Goal: Information Seeking & Learning: Learn about a topic

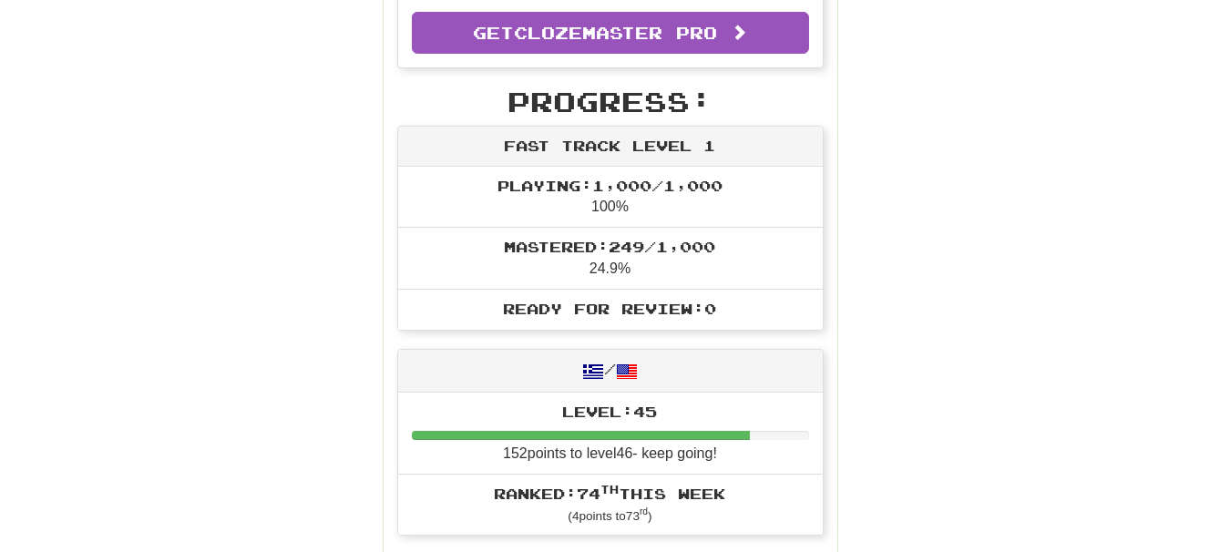
scroll to position [514, 0]
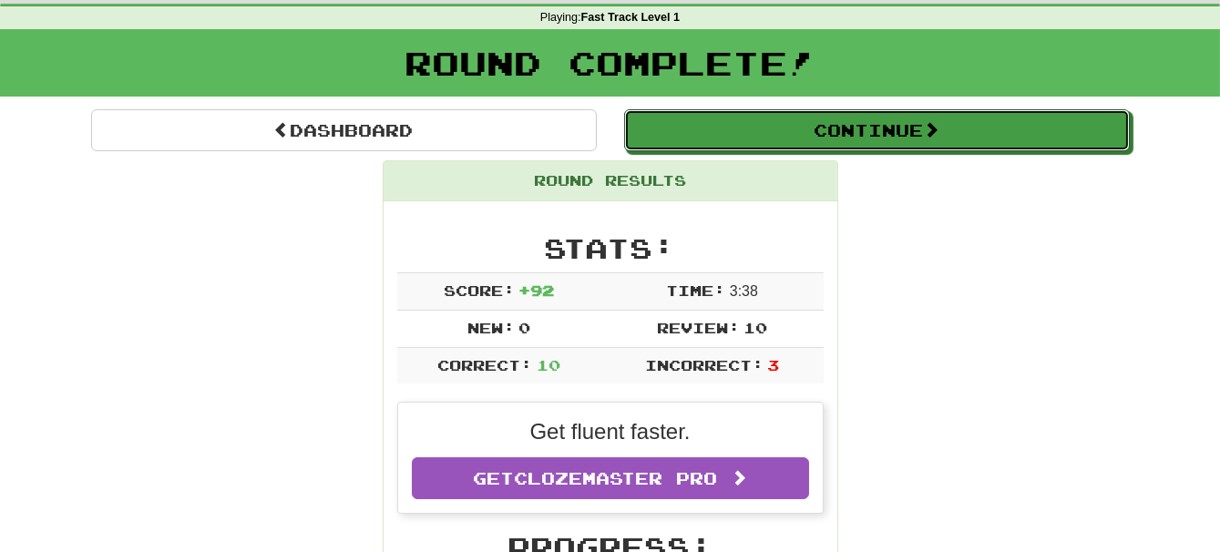
click at [934, 128] on span at bounding box center [931, 129] width 16 height 16
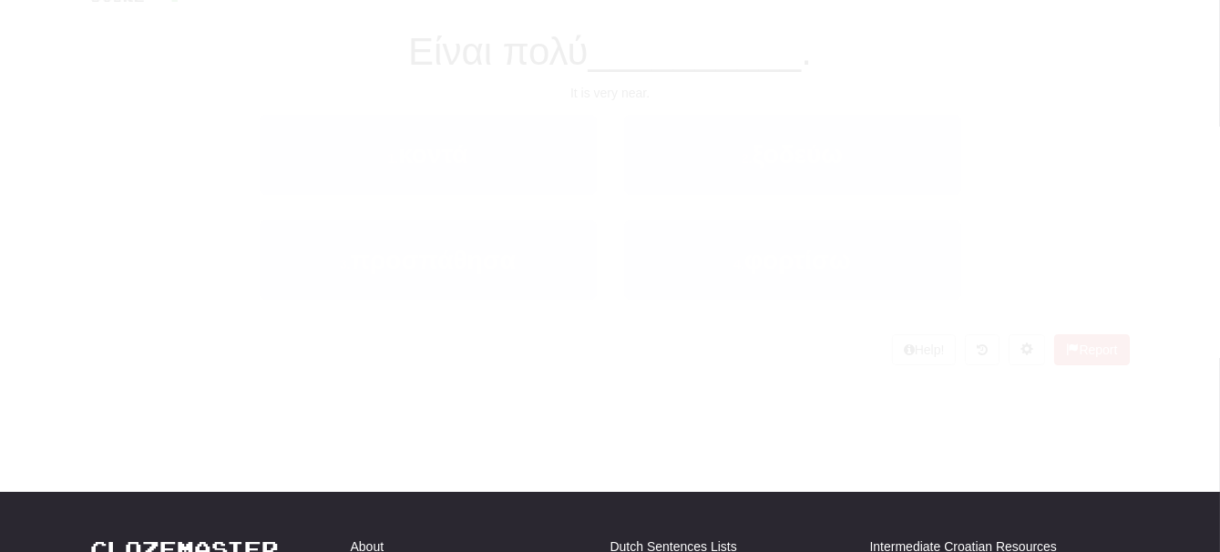
scroll to position [69, 0]
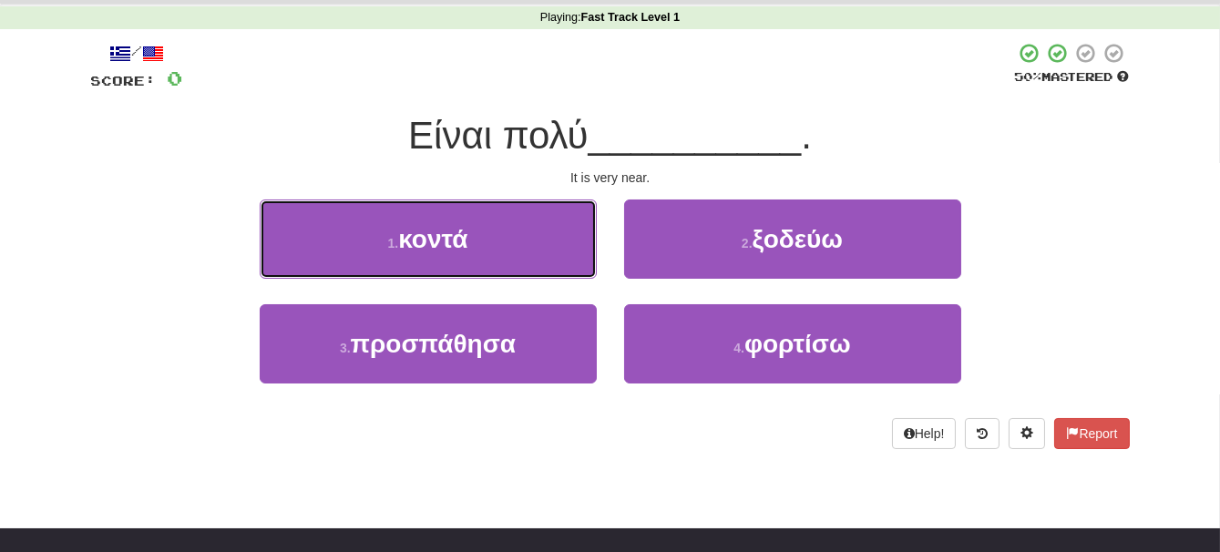
click at [527, 246] on button "1 . κοντά" at bounding box center [428, 239] width 337 height 79
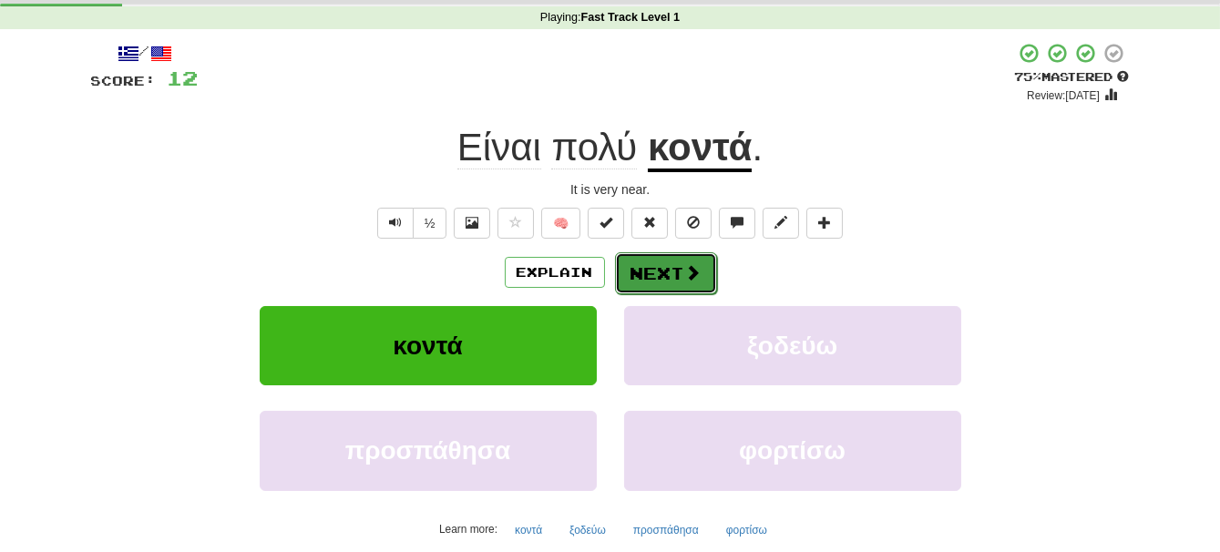
click at [693, 271] on span at bounding box center [693, 272] width 16 height 16
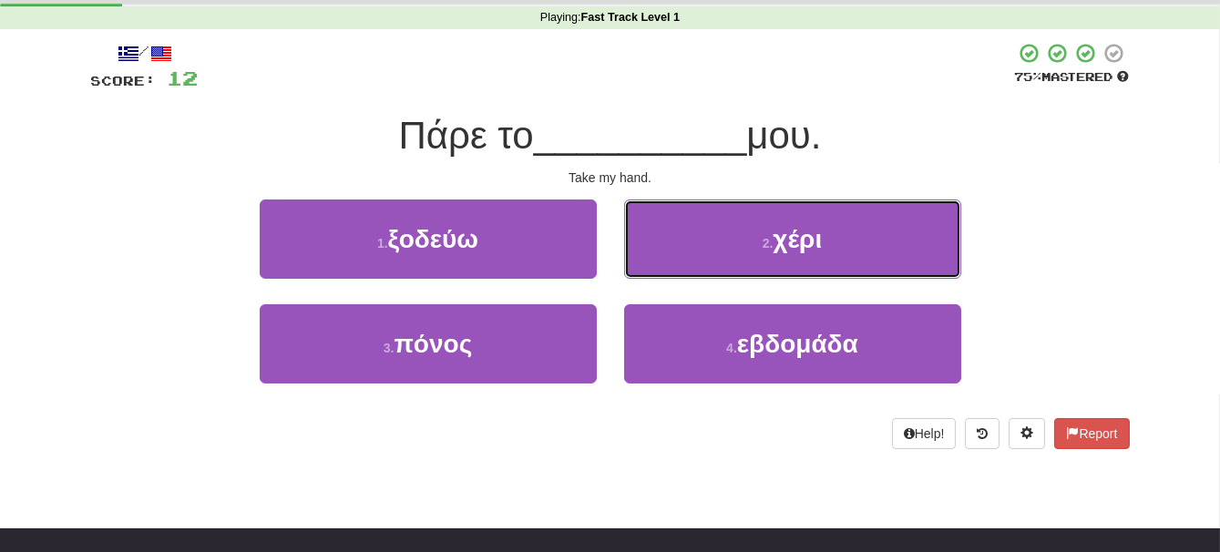
click at [860, 257] on button "2 . χέρι" at bounding box center [792, 239] width 337 height 79
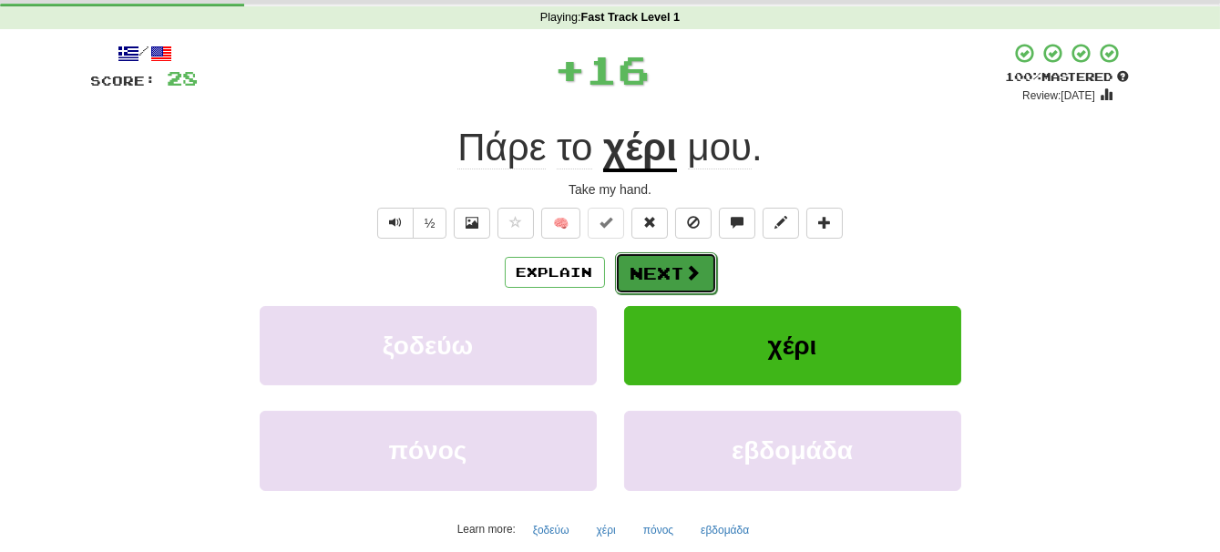
click at [703, 276] on button "Next" at bounding box center [666, 273] width 102 height 42
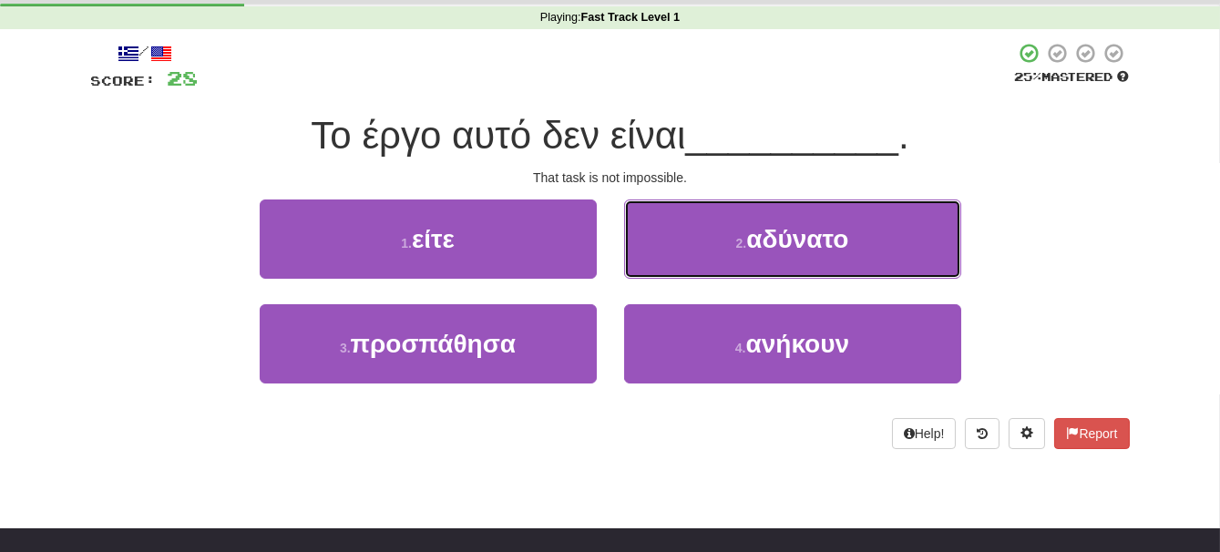
click at [864, 250] on button "2 . αδύνατο" at bounding box center [792, 239] width 337 height 79
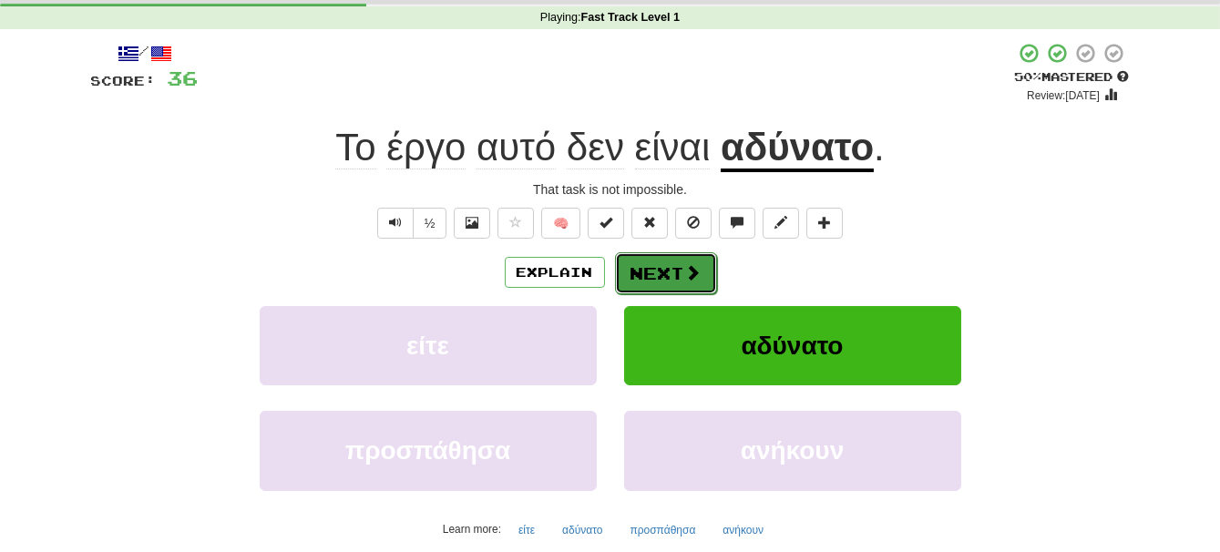
click at [694, 280] on span at bounding box center [693, 272] width 16 height 16
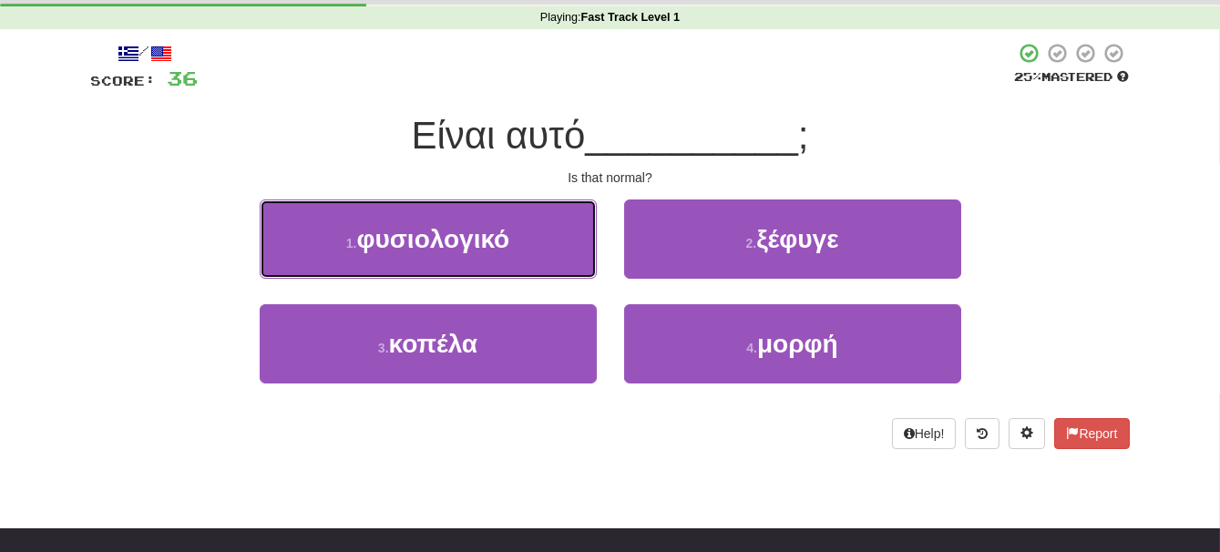
click at [532, 248] on button "1 . φυσιολογικό" at bounding box center [428, 239] width 337 height 79
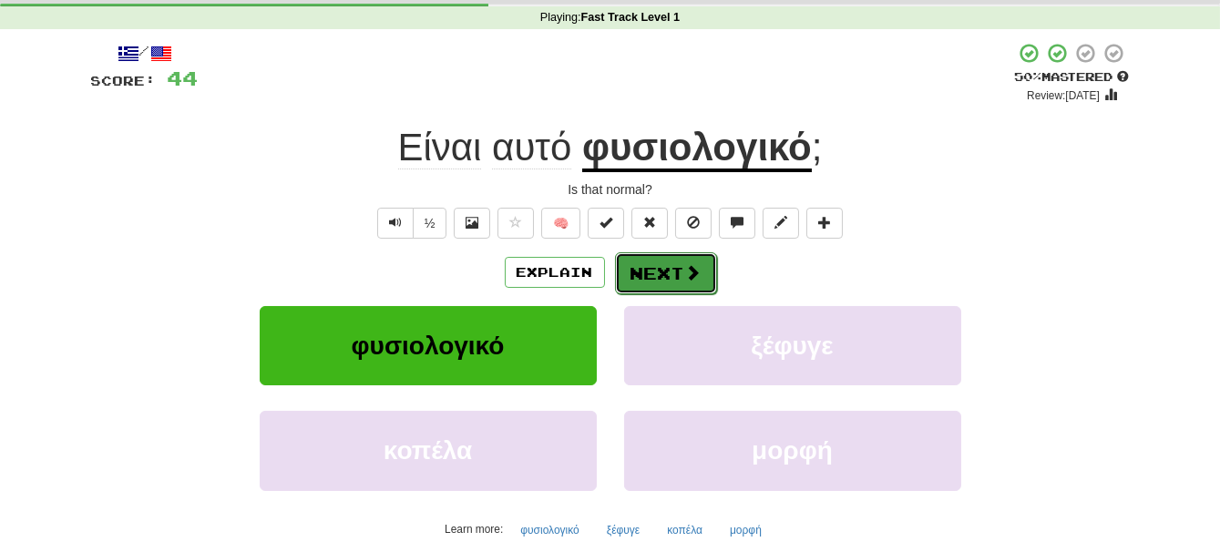
click at [692, 272] on span at bounding box center [693, 272] width 16 height 16
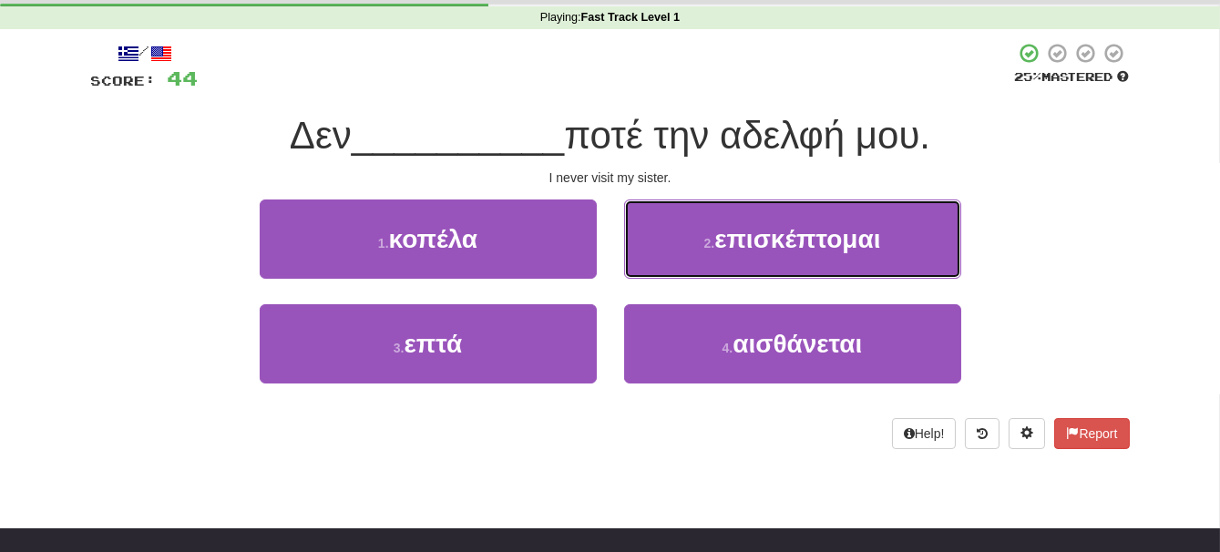
click at [880, 244] on span "επισκέπτομαι" at bounding box center [797, 239] width 166 height 28
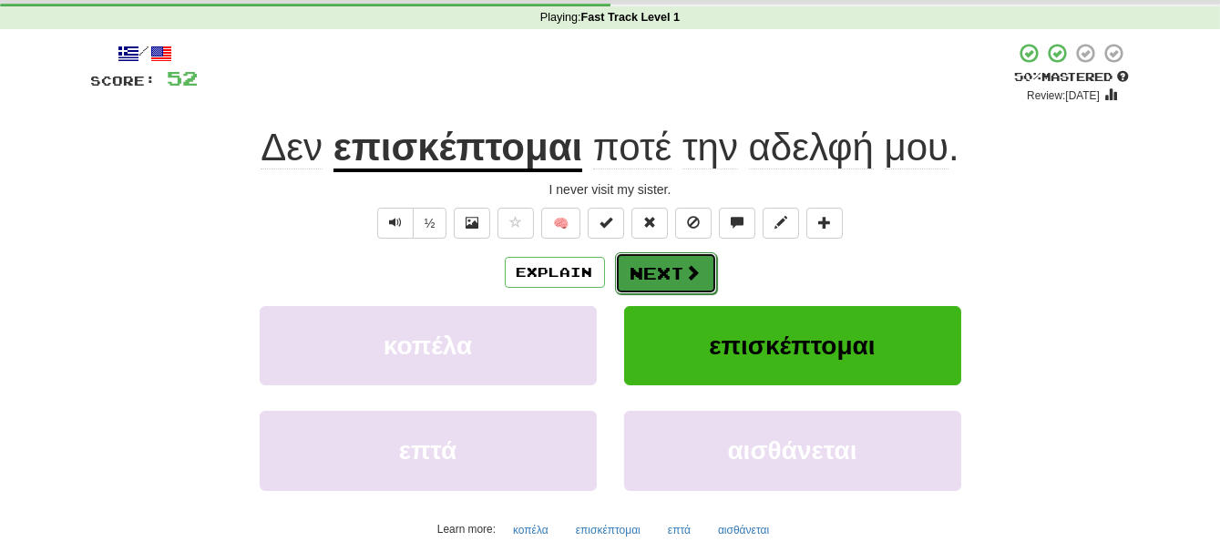
click at [698, 266] on span at bounding box center [693, 272] width 16 height 16
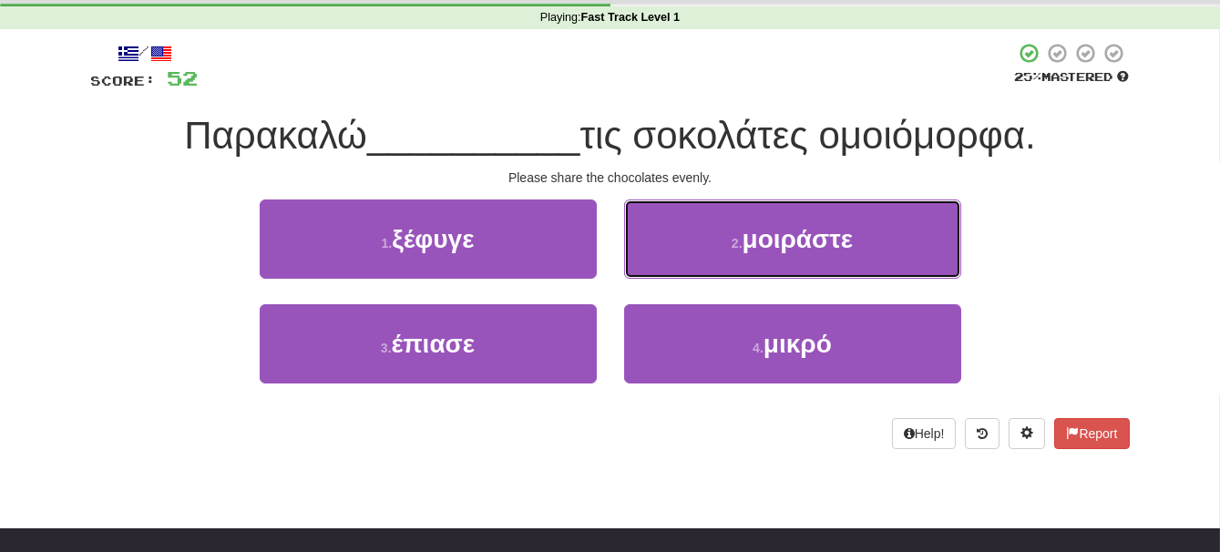
click at [884, 235] on button "2 . μοιράστε" at bounding box center [792, 239] width 337 height 79
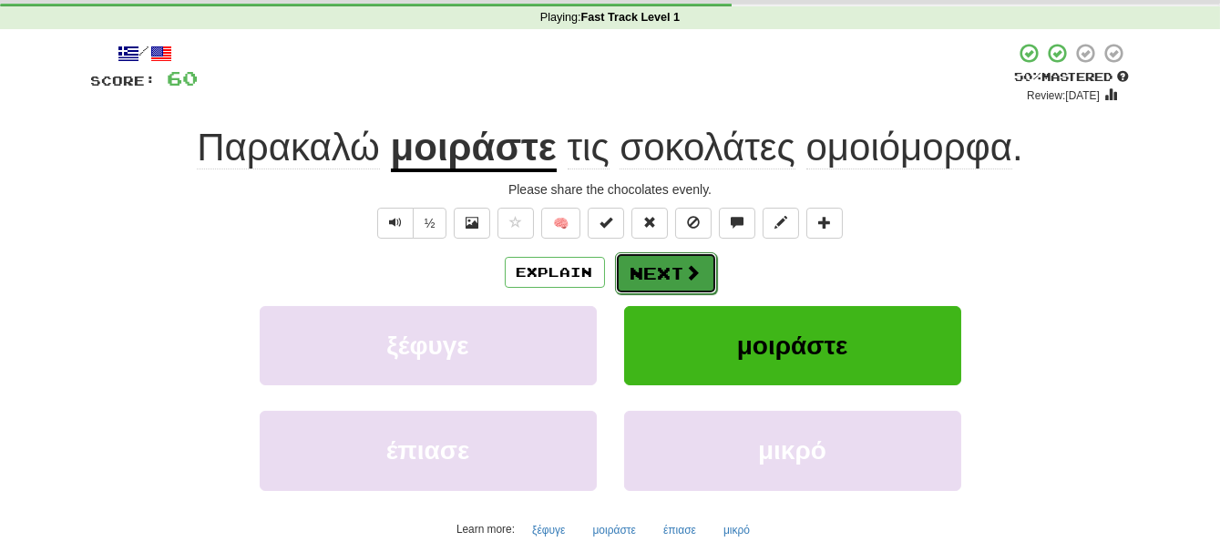
click at [695, 279] on span at bounding box center [693, 272] width 16 height 16
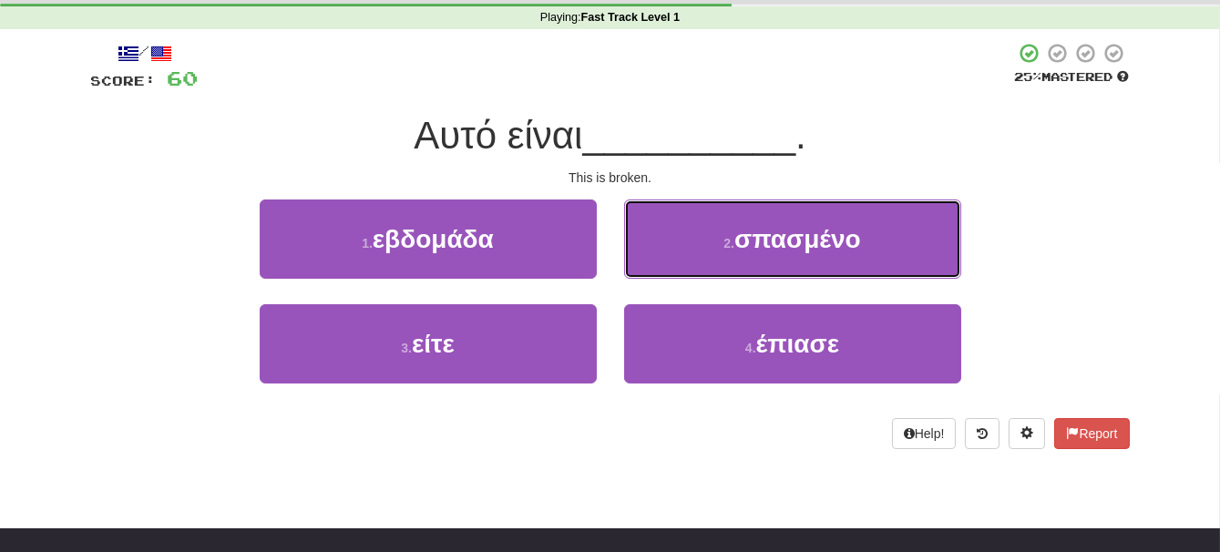
click at [893, 249] on button "2 . σπασμένο" at bounding box center [792, 239] width 337 height 79
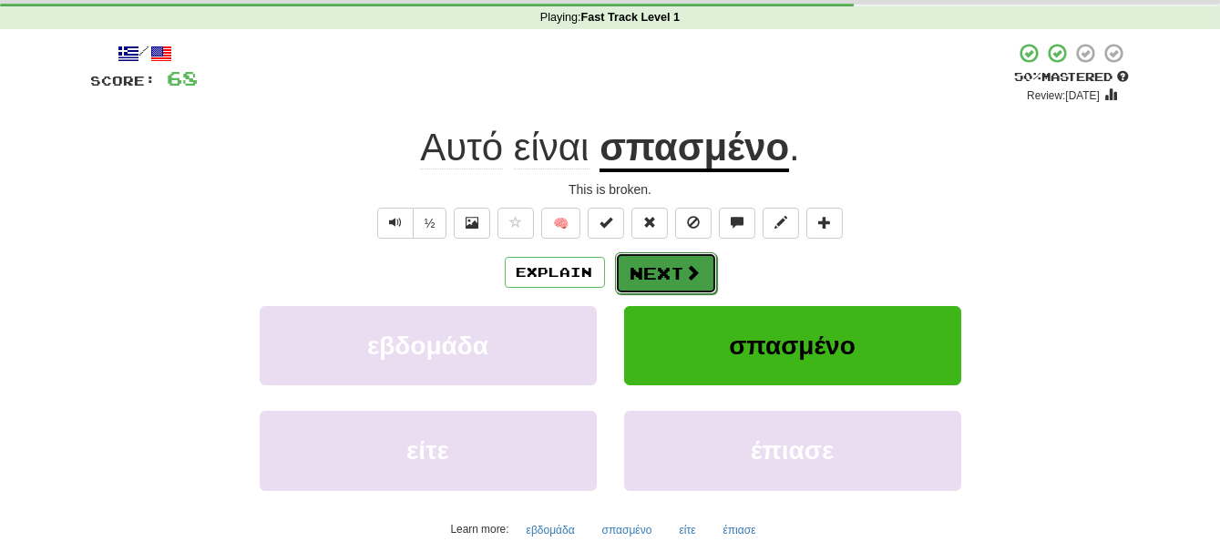
click at [687, 278] on span at bounding box center [693, 272] width 16 height 16
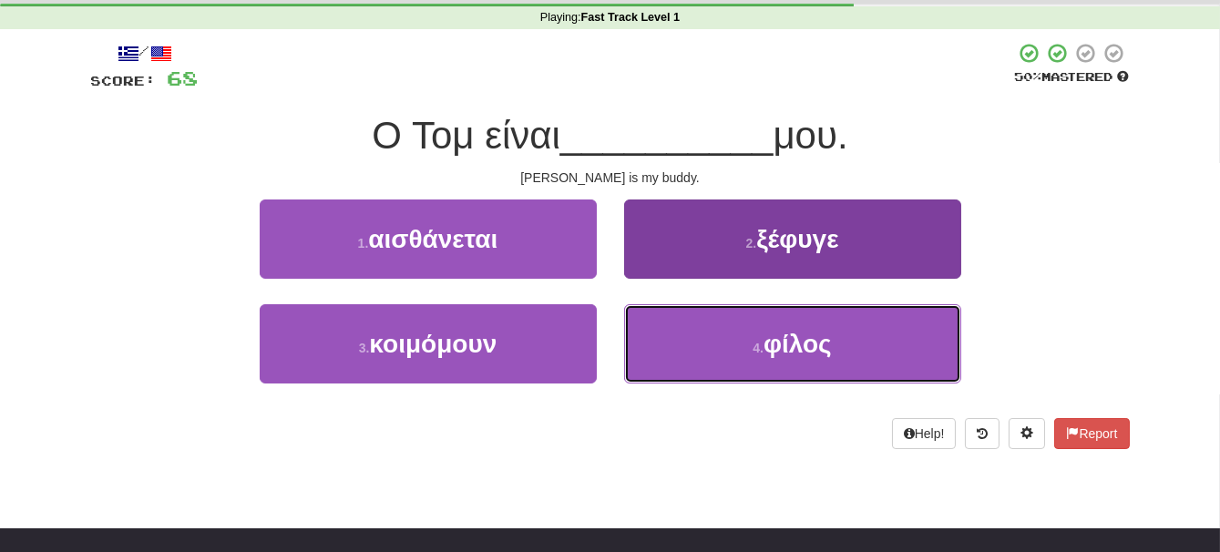
click at [851, 342] on button "4 . φίλος" at bounding box center [792, 343] width 337 height 79
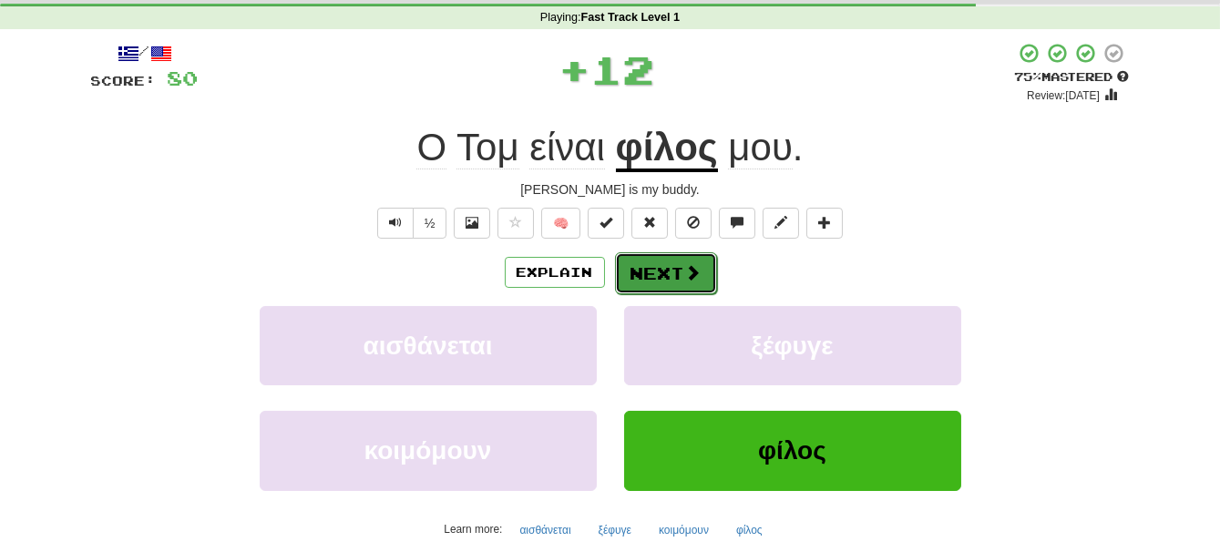
click at [690, 268] on span at bounding box center [693, 272] width 16 height 16
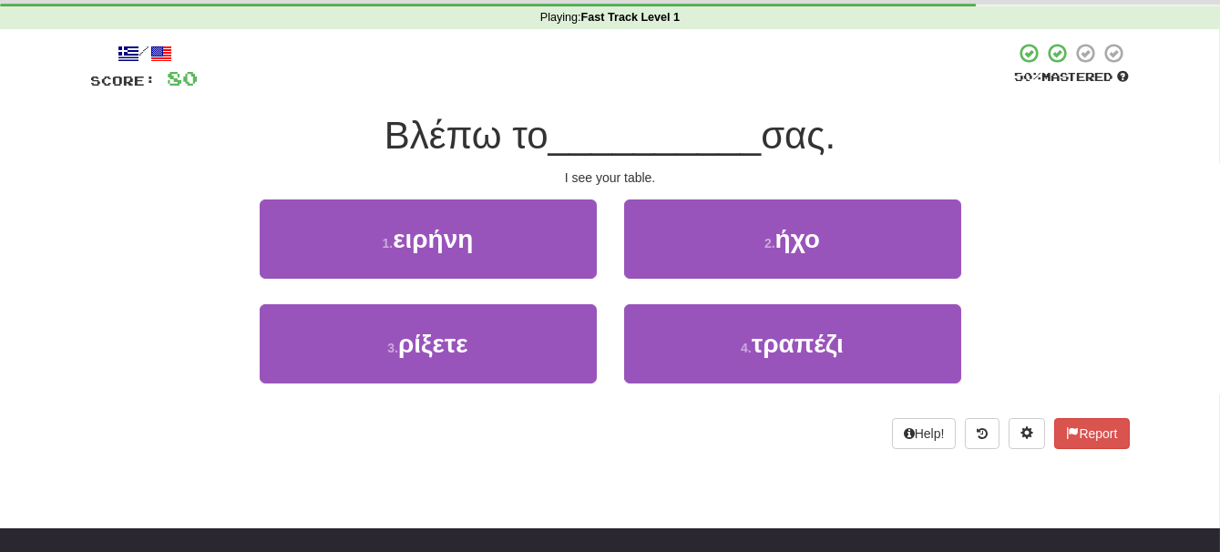
click at [1204, 17] on div "Playing : Fast Track Level 1" at bounding box center [610, 18] width 1220 height 16
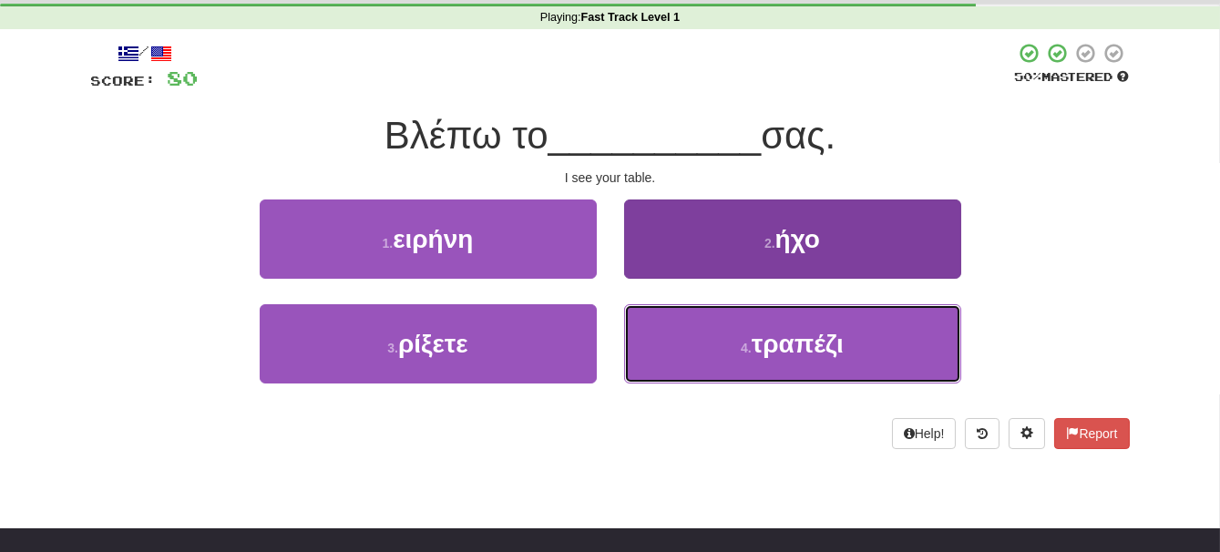
click at [834, 342] on span "τραπέζι" at bounding box center [798, 344] width 92 height 28
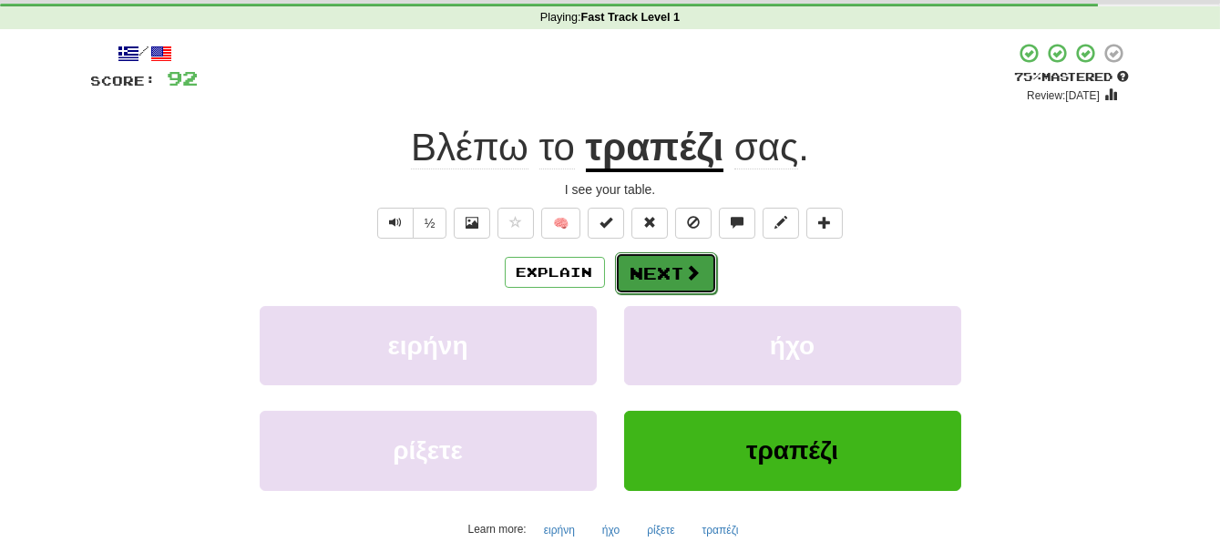
click at [685, 268] on span at bounding box center [693, 272] width 16 height 16
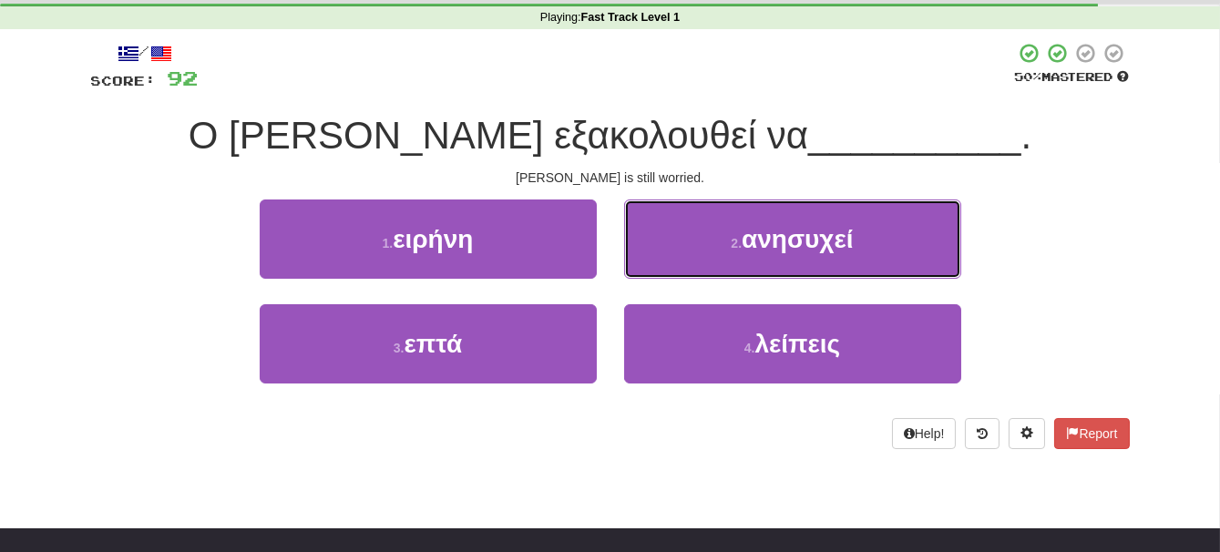
click at [873, 251] on button "2 . ανησυχεί" at bounding box center [792, 239] width 337 height 79
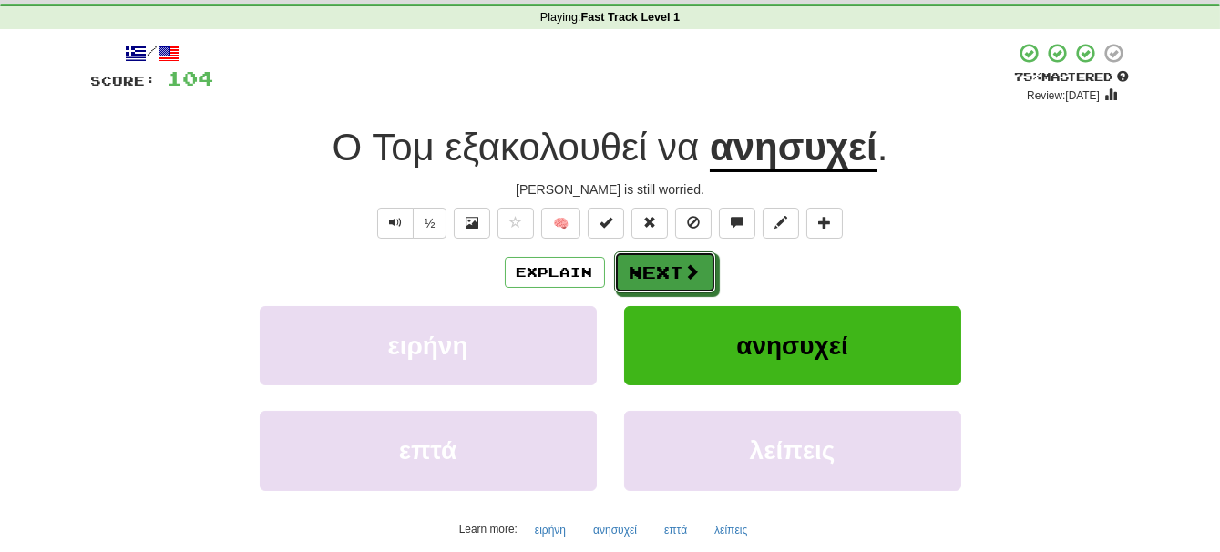
click at [695, 271] on span at bounding box center [692, 271] width 16 height 16
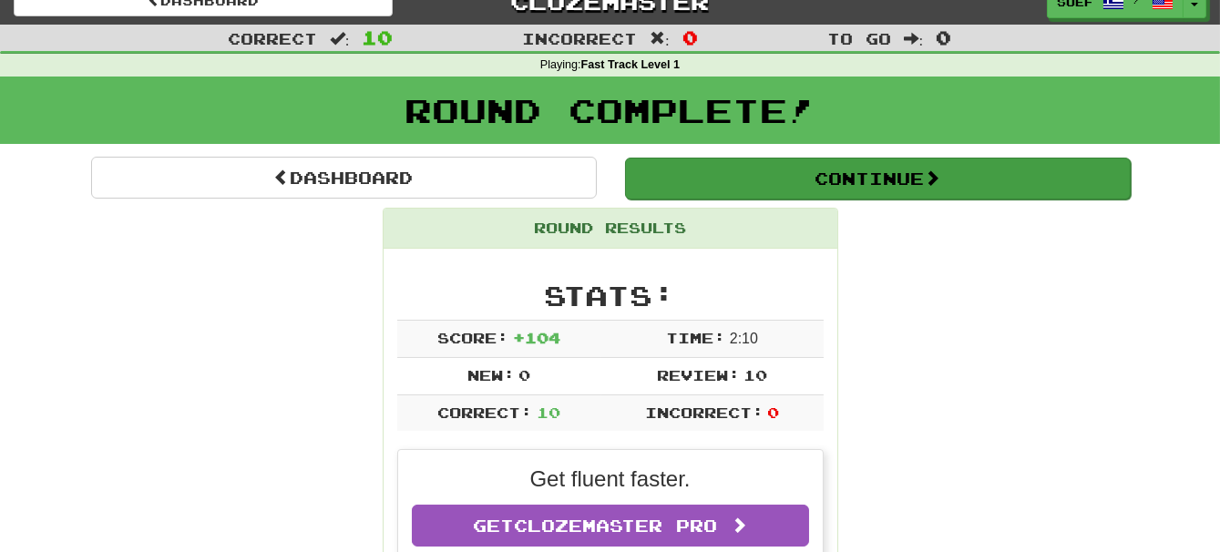
scroll to position [21, 0]
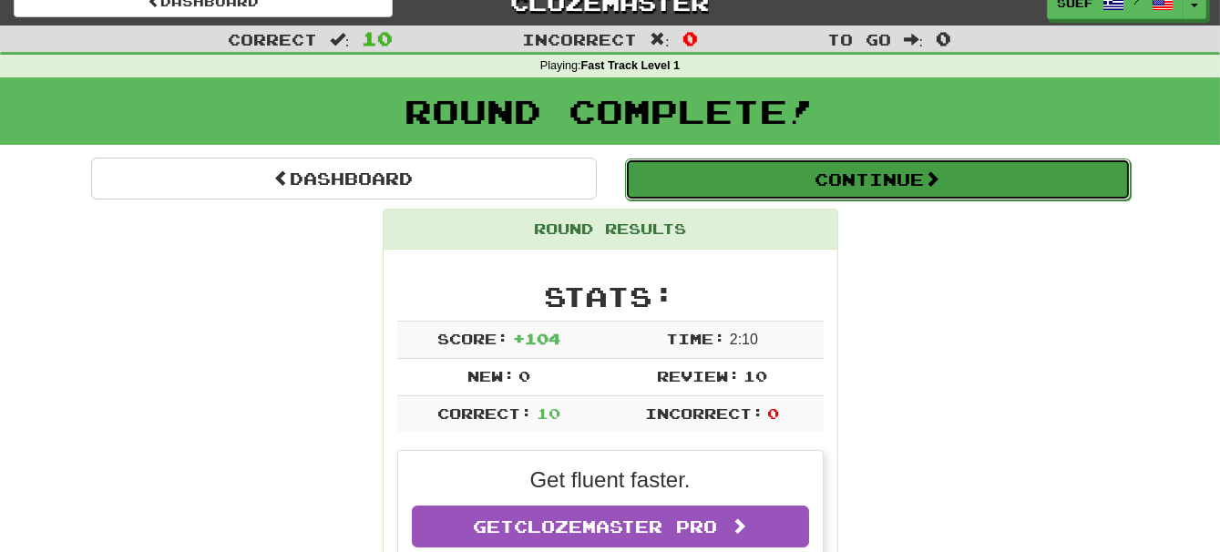
click at [940, 171] on span at bounding box center [932, 178] width 16 height 16
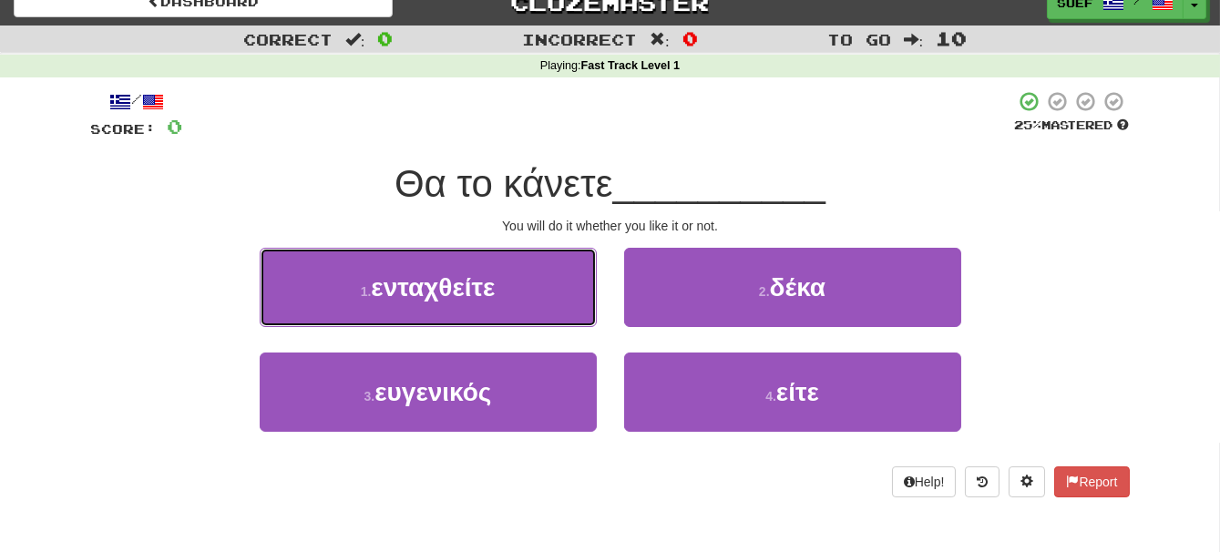
click at [506, 283] on button "1 . ενταχθείτε" at bounding box center [428, 287] width 337 height 79
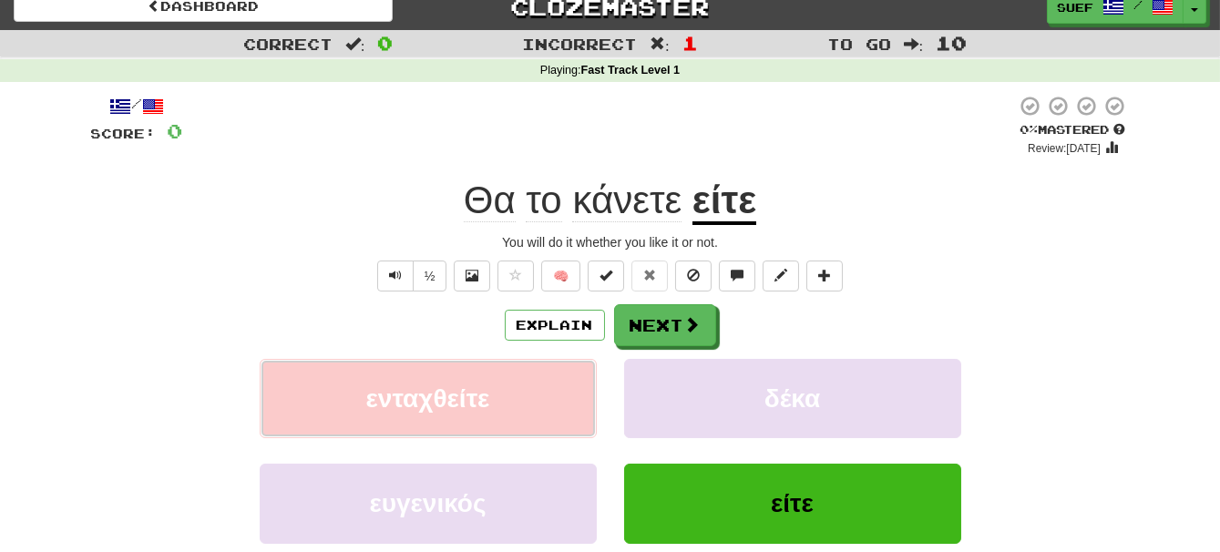
scroll to position [14, 0]
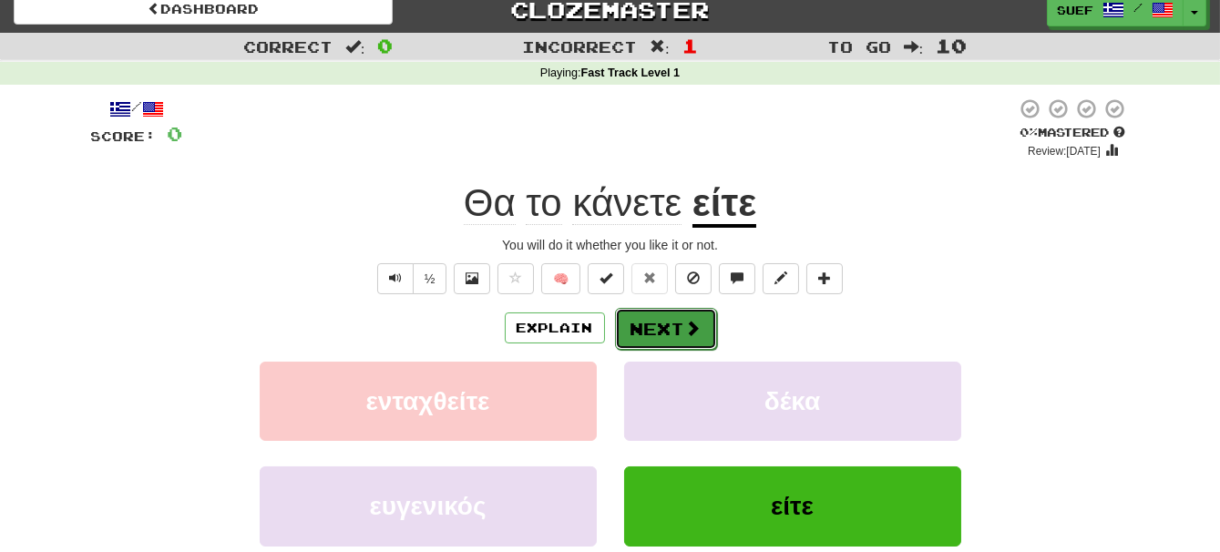
click at [693, 320] on span at bounding box center [693, 328] width 16 height 16
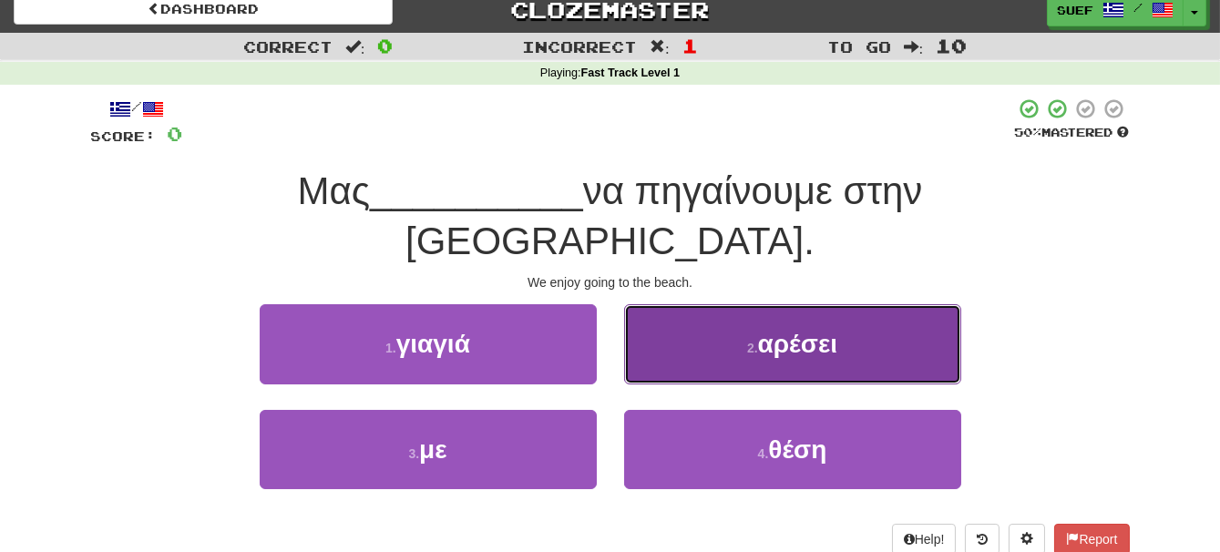
click at [816, 330] on span "αρέσει" at bounding box center [797, 344] width 79 height 28
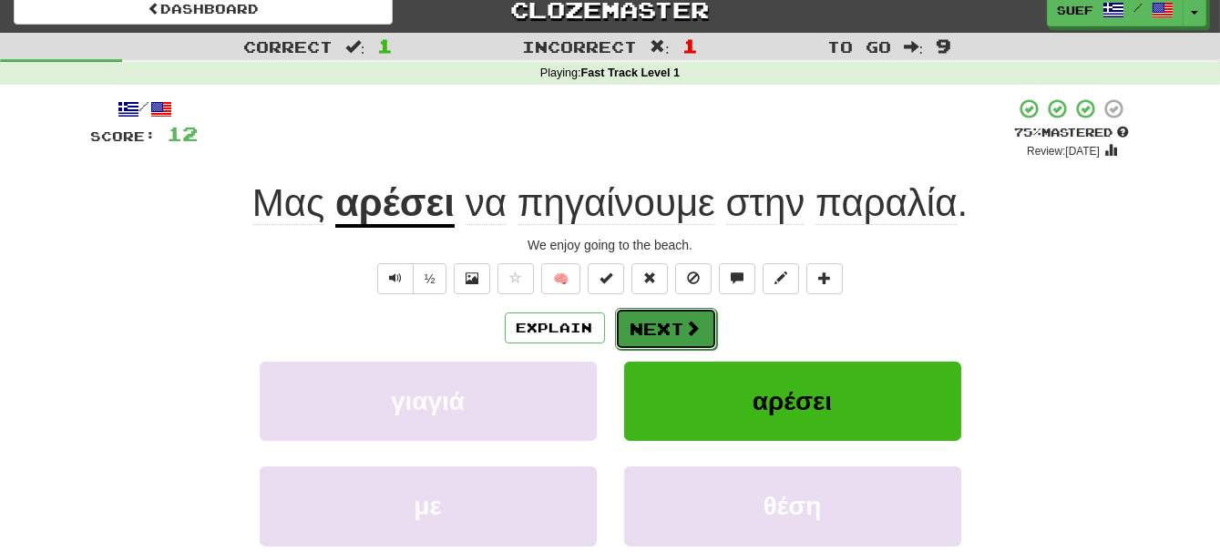
click at [693, 320] on span at bounding box center [693, 328] width 16 height 16
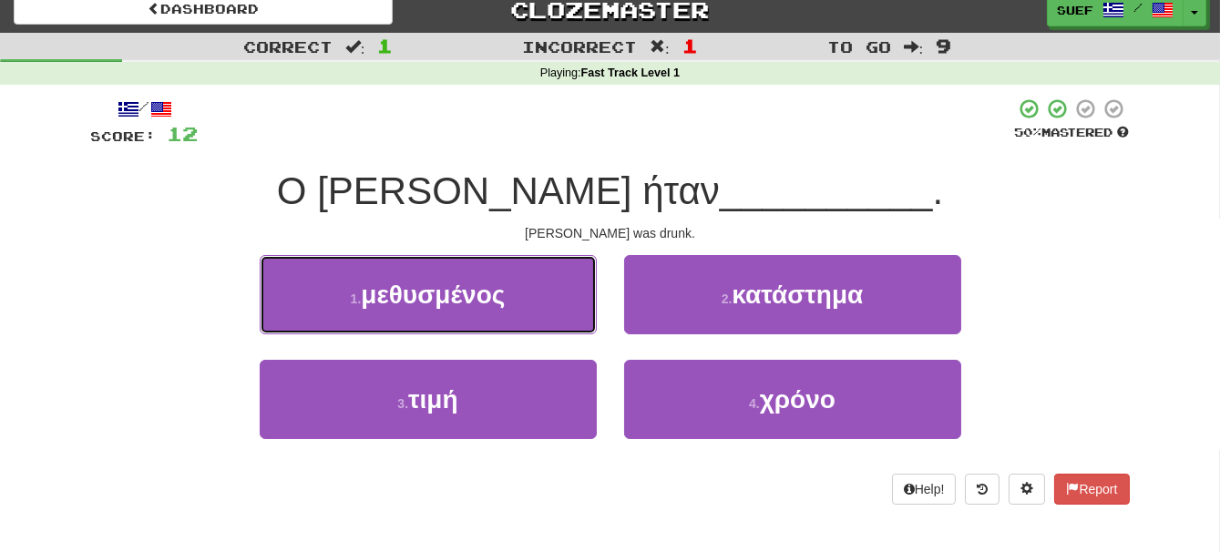
click at [527, 303] on button "1 . μεθυσμένος" at bounding box center [428, 294] width 337 height 79
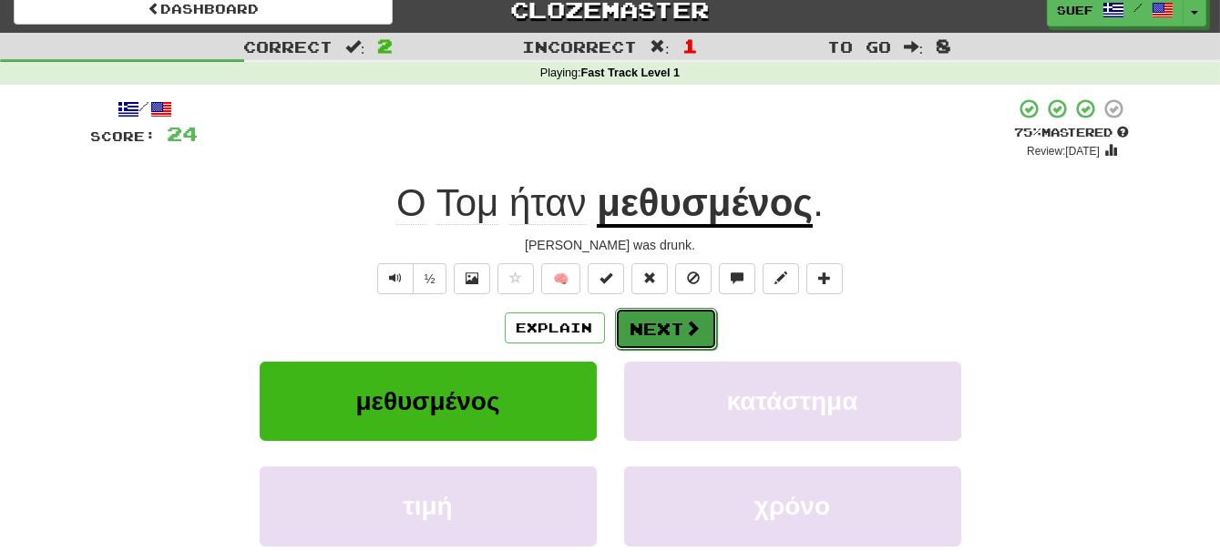
click at [691, 329] on span at bounding box center [693, 328] width 16 height 16
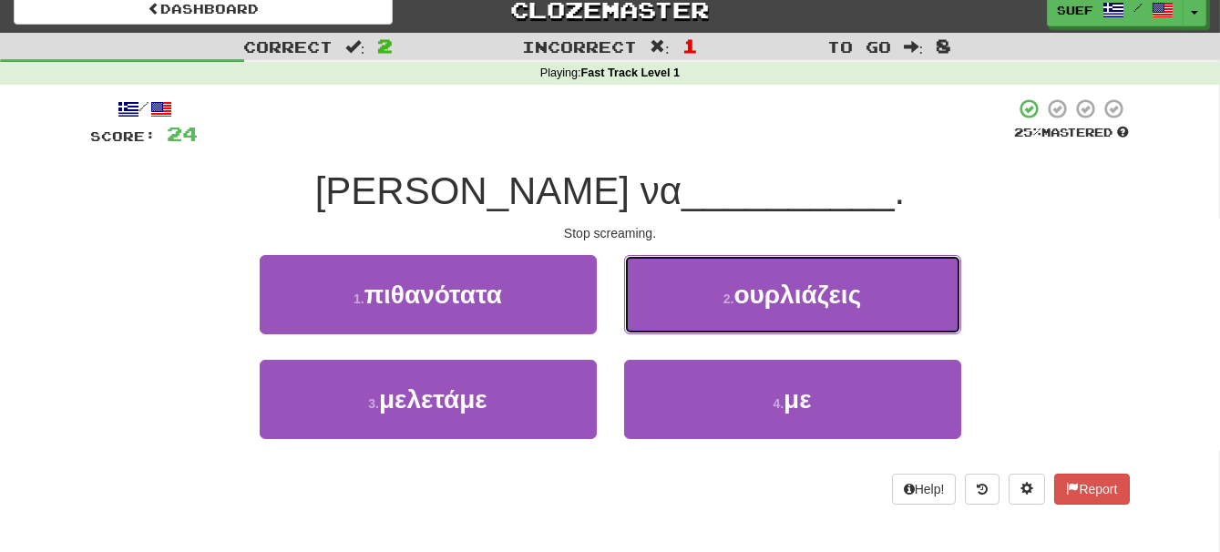
click at [863, 290] on button "2 . ουρλιάζεις" at bounding box center [792, 294] width 337 height 79
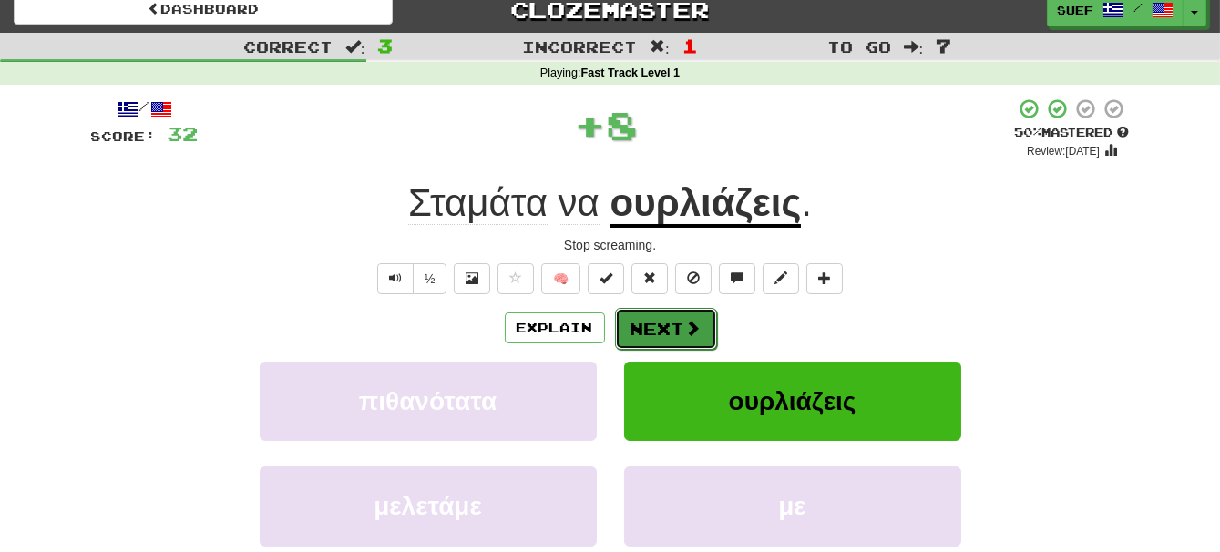
click at [697, 332] on span at bounding box center [693, 328] width 16 height 16
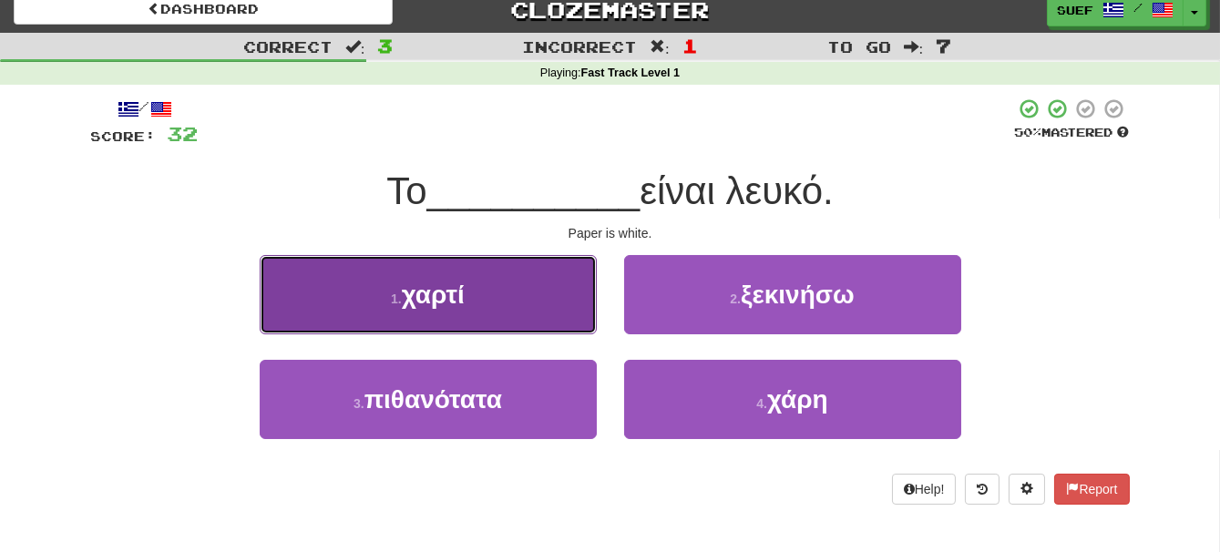
click at [558, 288] on button "1 . χαρτί" at bounding box center [428, 294] width 337 height 79
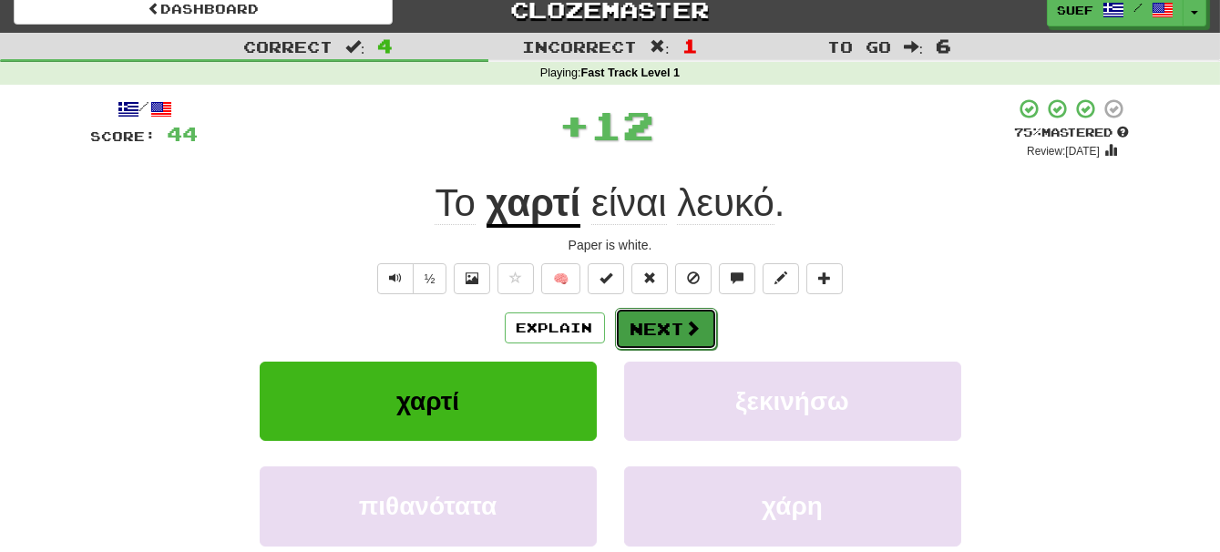
click at [686, 320] on span at bounding box center [693, 328] width 16 height 16
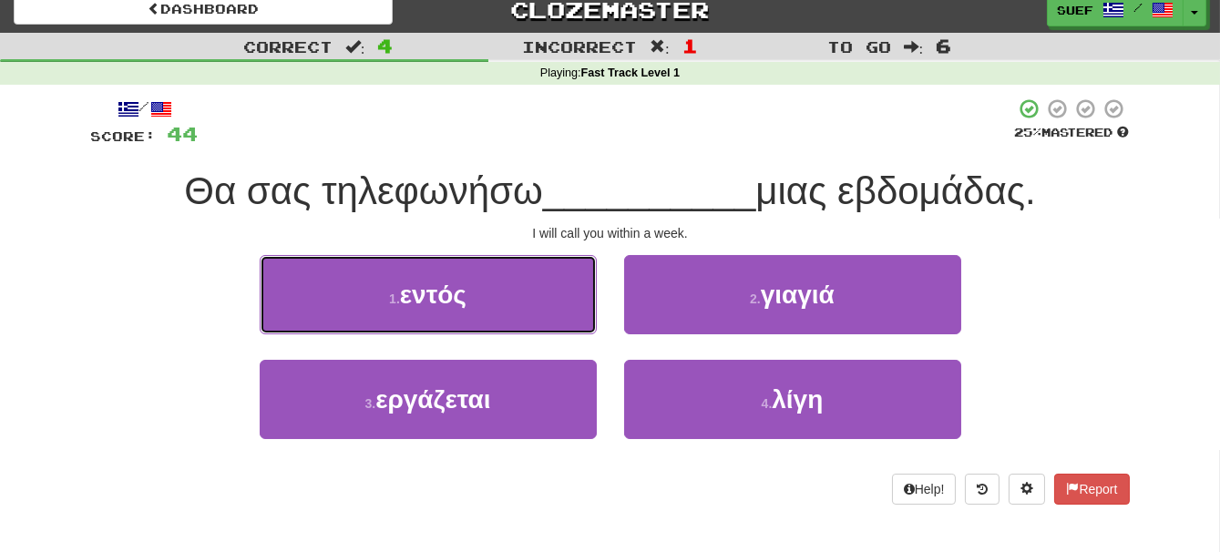
click at [553, 295] on button "1 . εντός" at bounding box center [428, 294] width 337 height 79
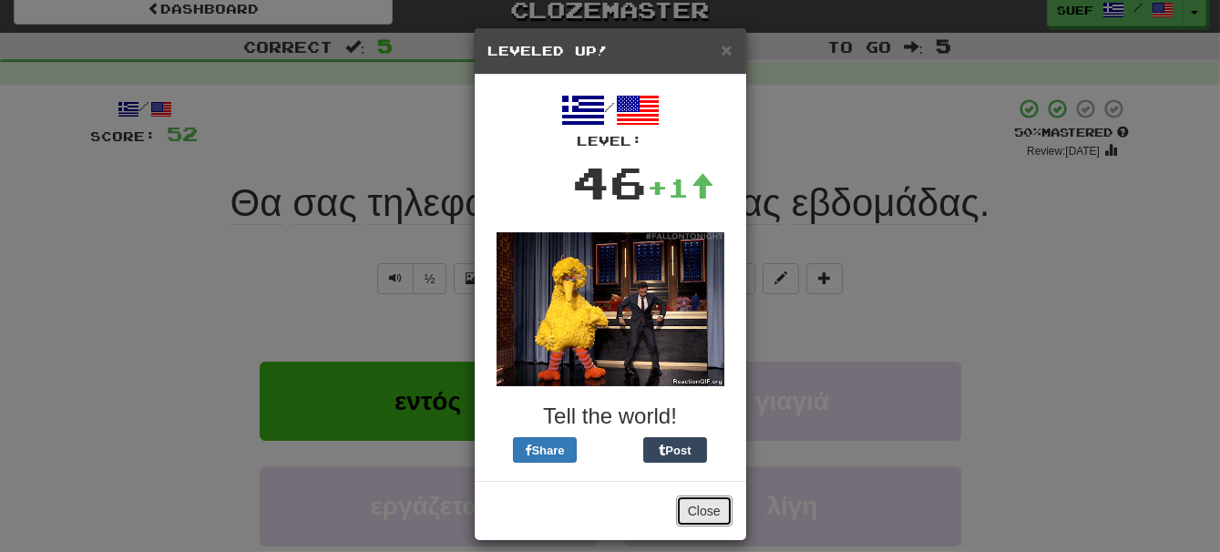
click at [709, 504] on button "Close" at bounding box center [704, 511] width 56 height 31
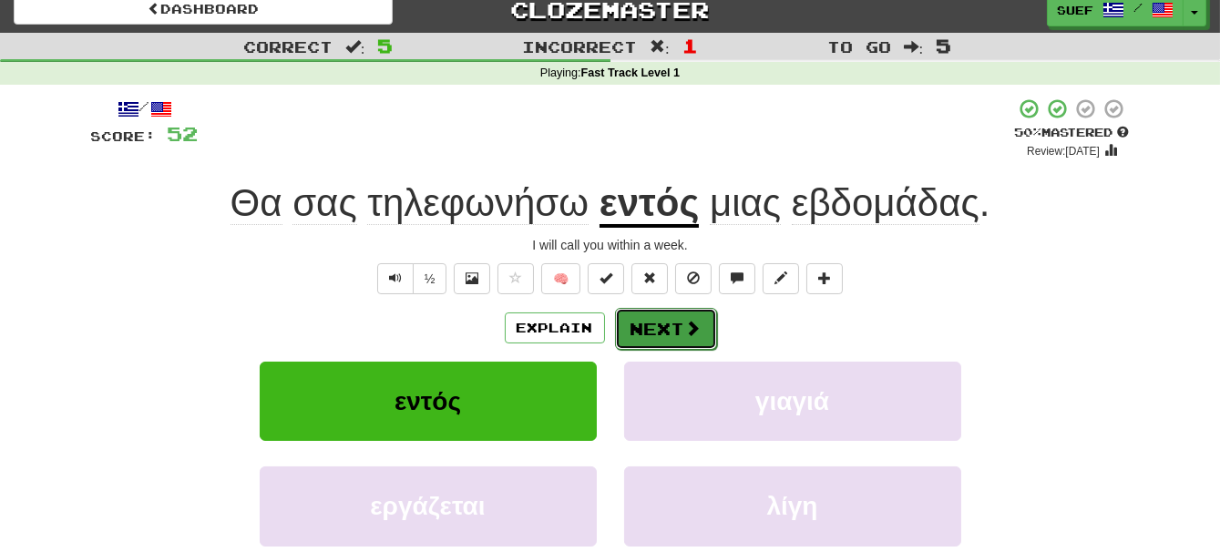
click at [693, 322] on span at bounding box center [693, 328] width 16 height 16
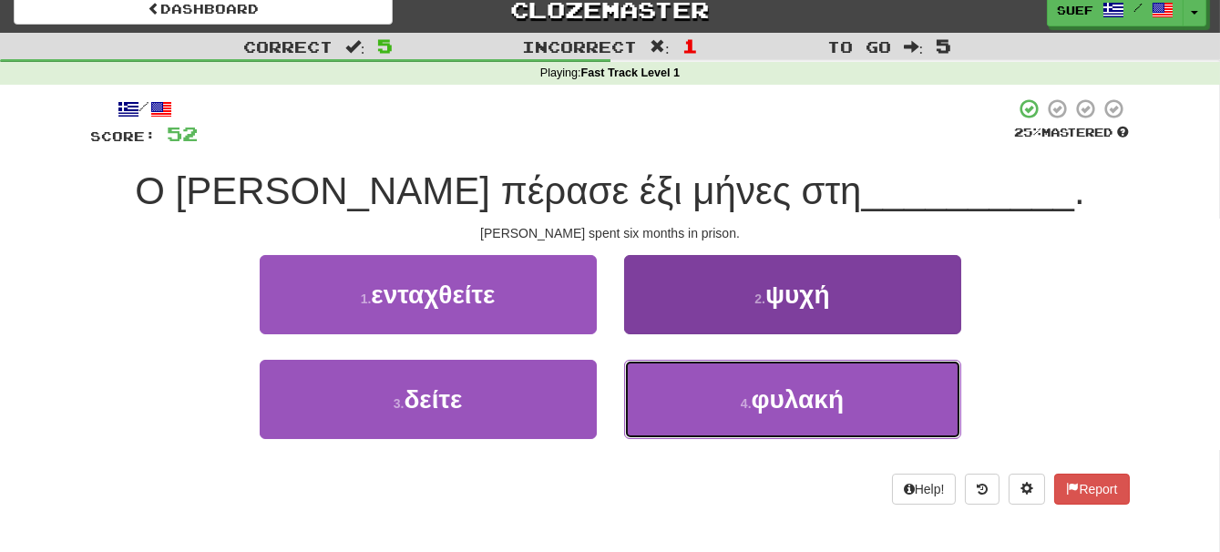
click at [827, 409] on span "φυλακή" at bounding box center [798, 399] width 93 height 28
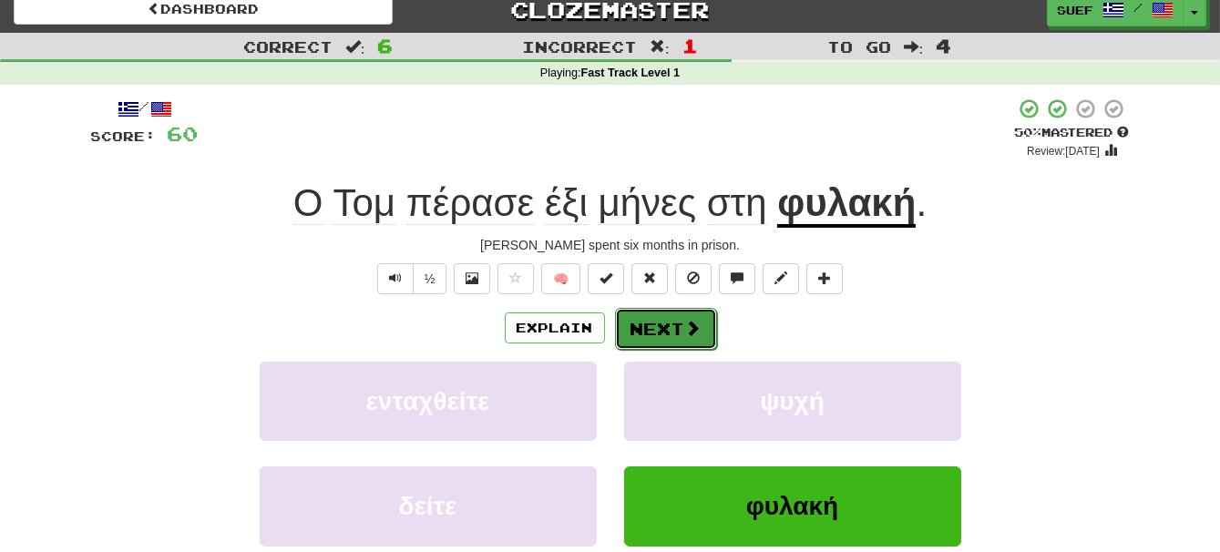
click at [689, 325] on span at bounding box center [693, 328] width 16 height 16
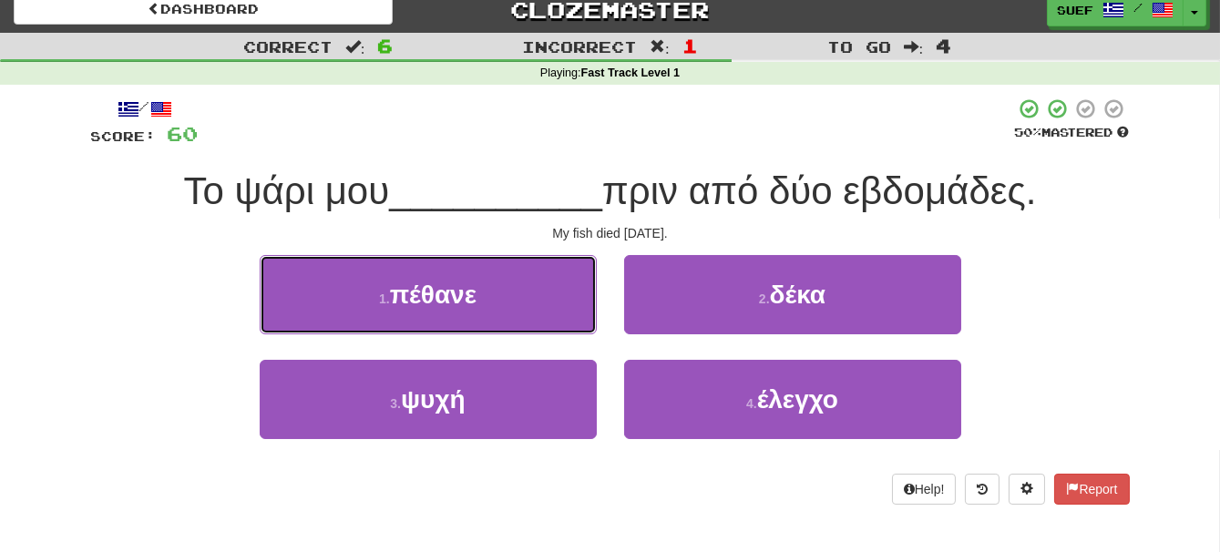
click at [513, 300] on button "1 . πέθανε" at bounding box center [428, 294] width 337 height 79
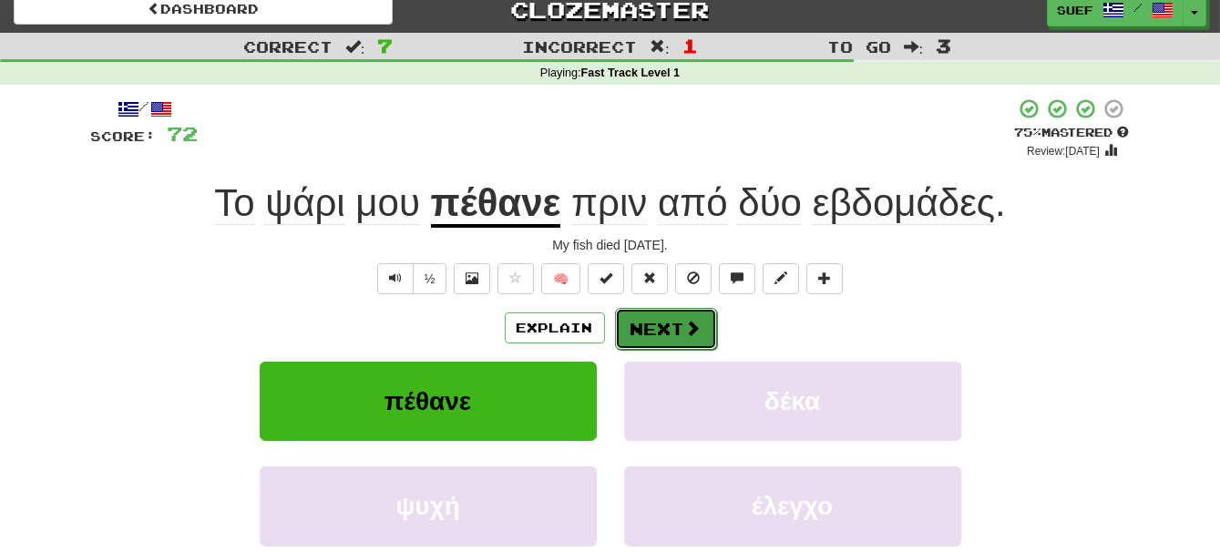
click at [689, 332] on span at bounding box center [693, 328] width 16 height 16
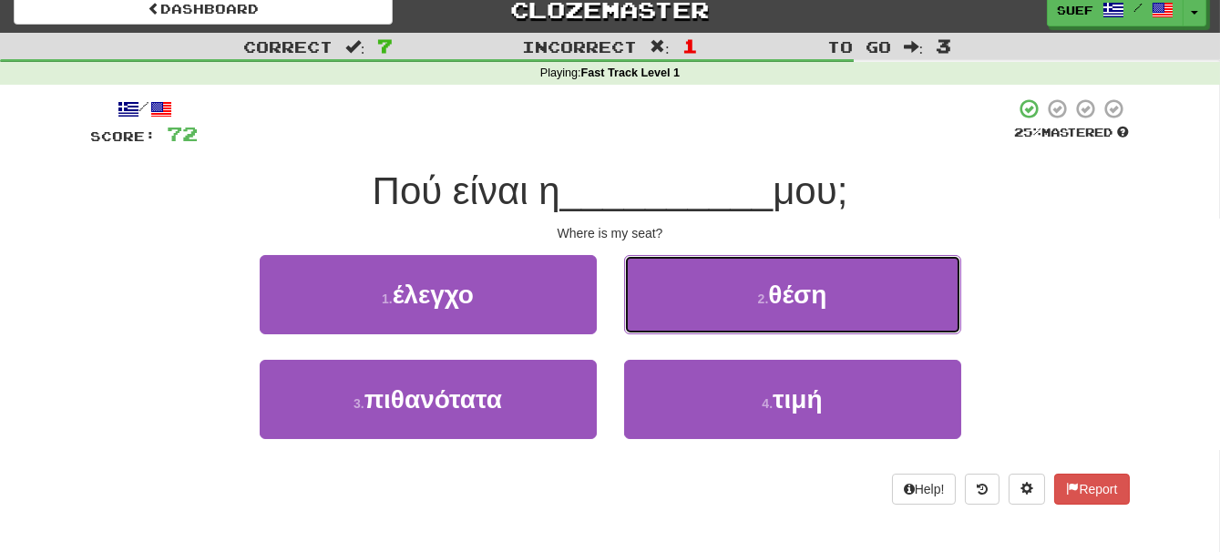
click at [873, 306] on button "2 . θέση" at bounding box center [792, 294] width 337 height 79
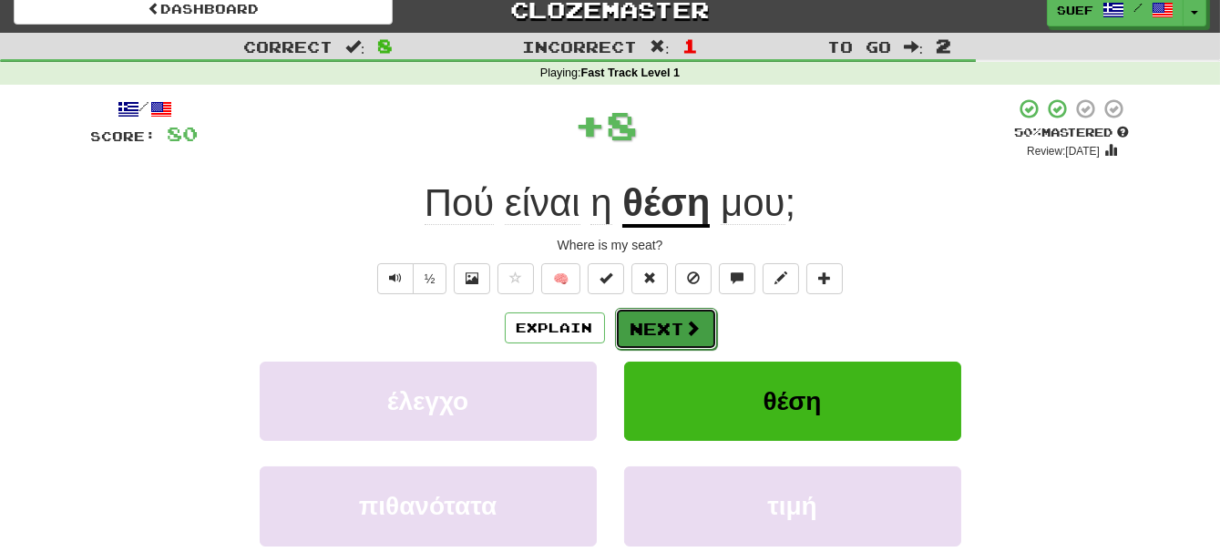
click at [697, 327] on span at bounding box center [693, 328] width 16 height 16
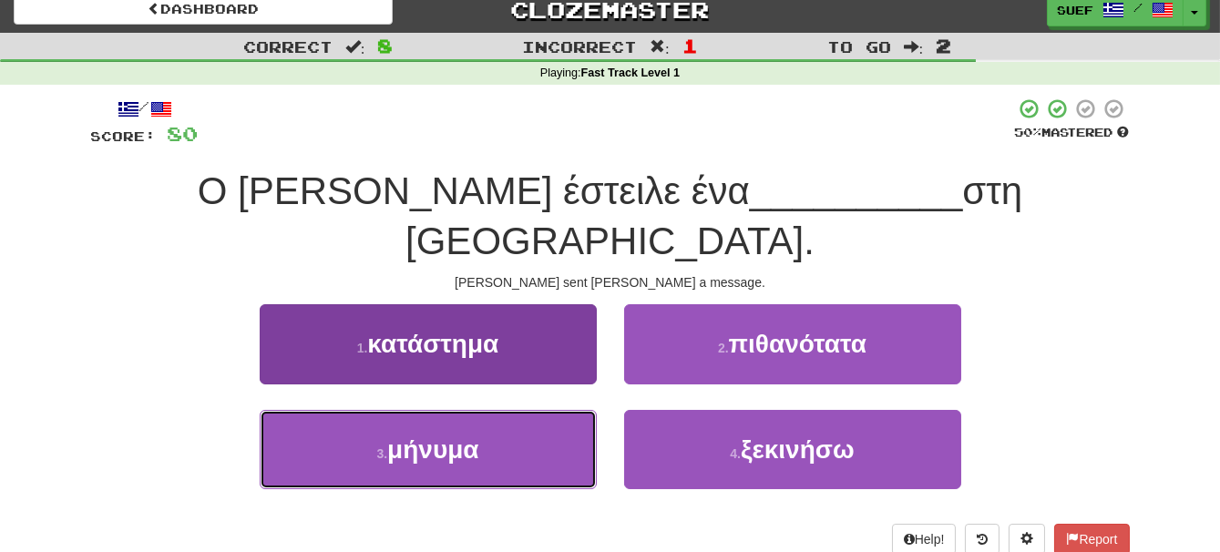
click at [509, 410] on button "3 . μήνυμα" at bounding box center [428, 449] width 337 height 79
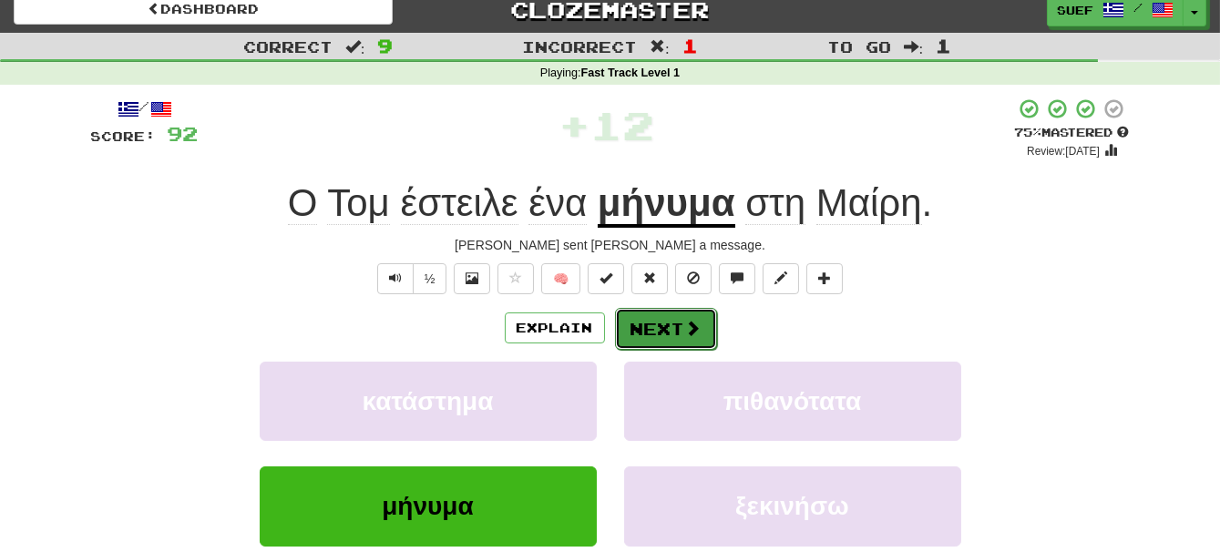
click at [693, 331] on span at bounding box center [693, 328] width 16 height 16
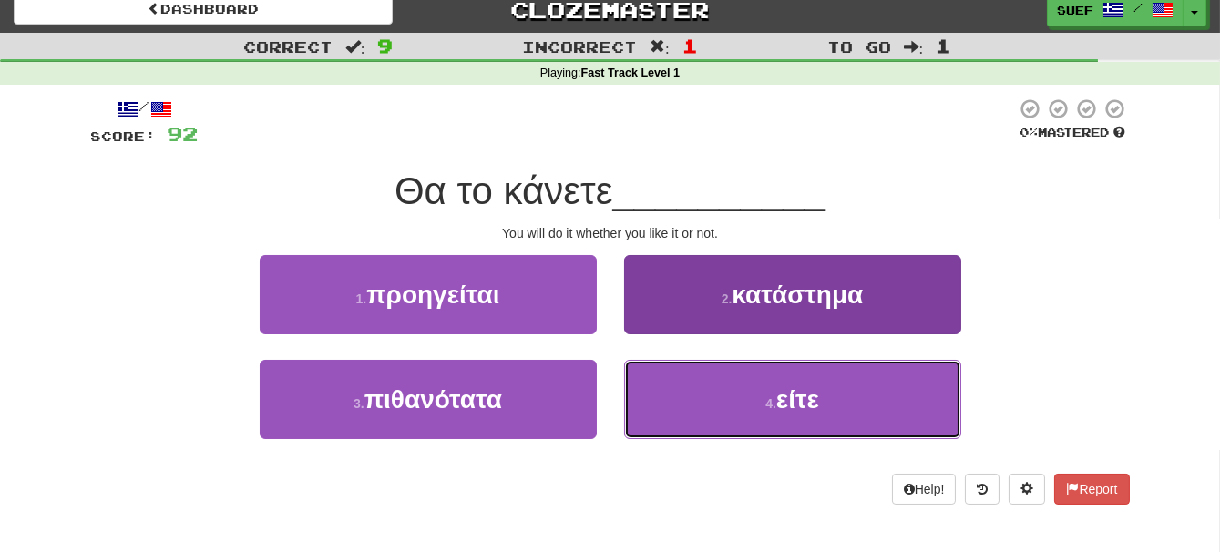
click at [826, 397] on button "4 . είτε" at bounding box center [792, 399] width 337 height 79
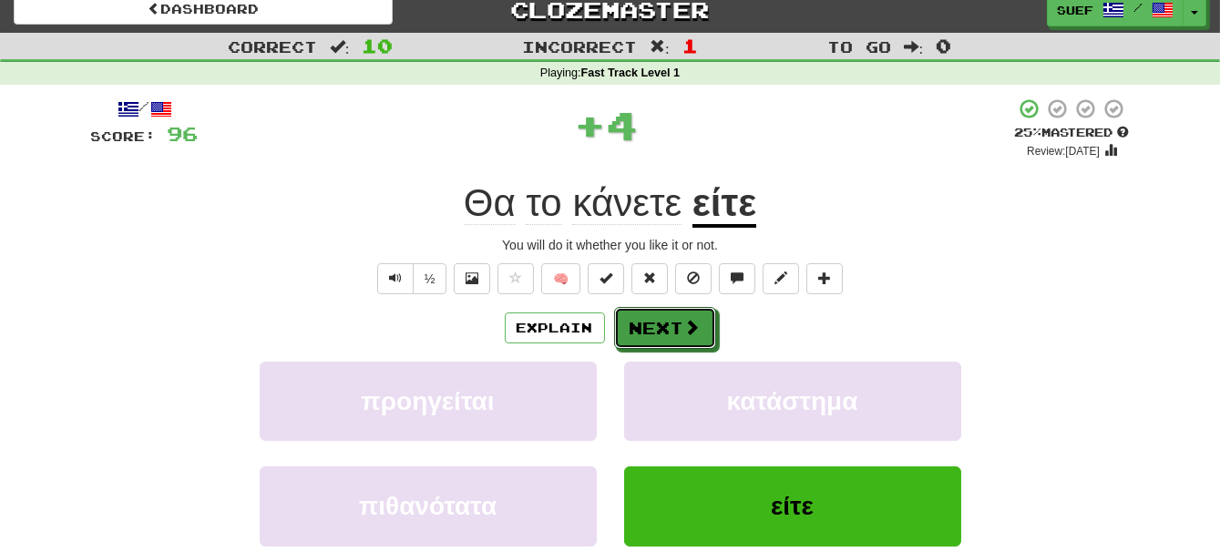
click at [692, 322] on span at bounding box center [692, 327] width 16 height 16
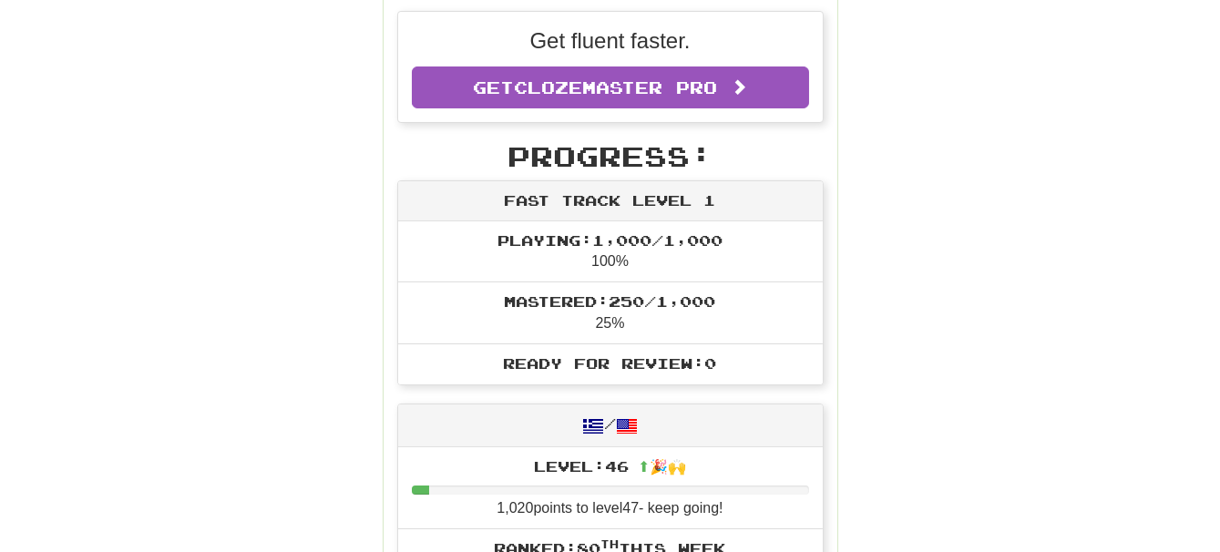
scroll to position [462, 0]
